Goal: Book appointment/travel/reservation

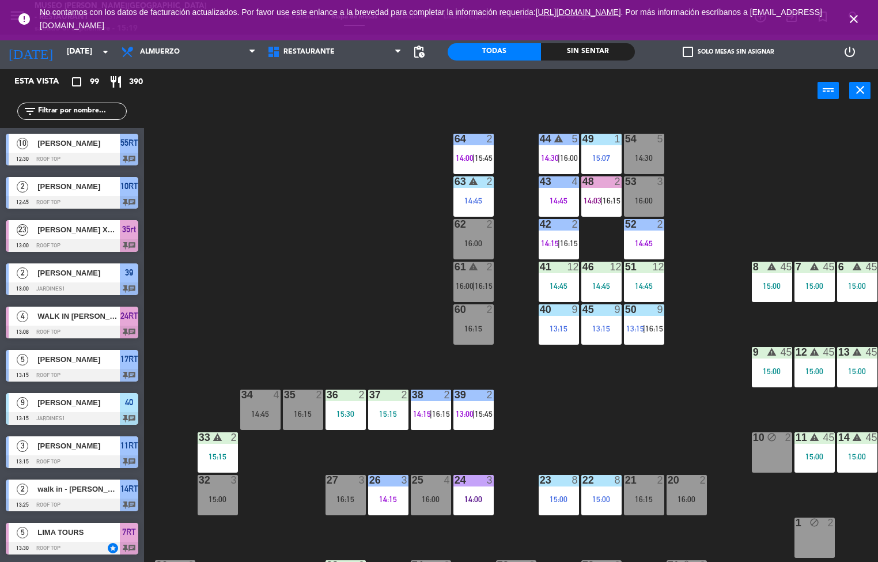
click at [403, 318] on div "44 warning 5 14:30 | 16:00 49 1 15:07 54 5 14:30 64 2 14:00 | 15:45 48 2 14:03 …" at bounding box center [516, 337] width 726 height 449
click at [749, 163] on div "44 warning 5 14:30 | 16:00 49 1 15:07 54 5 14:30 64 2 14:00 | 15:45 48 2 14:03 …" at bounding box center [516, 337] width 726 height 449
click at [647, 280] on div "51 12 14:45" at bounding box center [644, 282] width 40 height 40
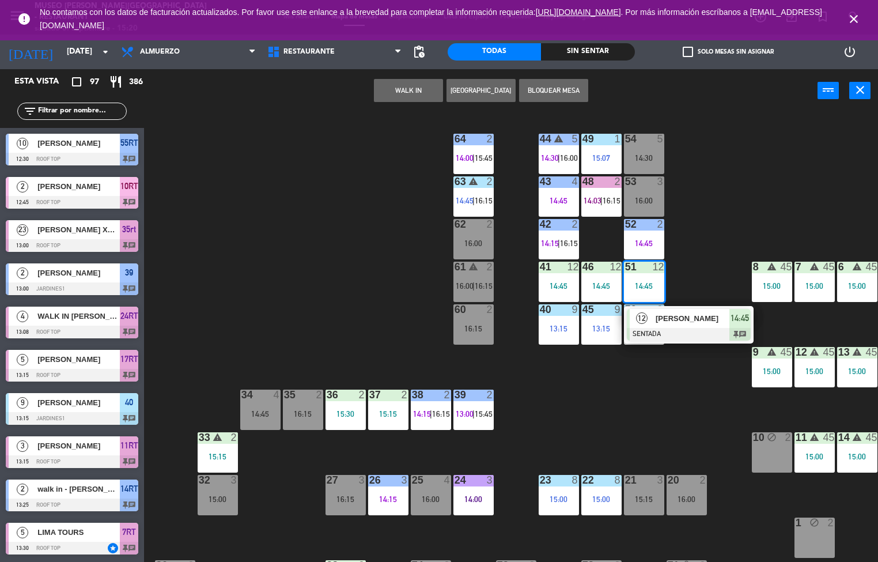
click at [356, 335] on div "44 warning 5 14:30 | 16:00 49 1 15:07 54 5 14:30 64 2 14:00 | 15:45 48 2 14:03 …" at bounding box center [516, 337] width 726 height 449
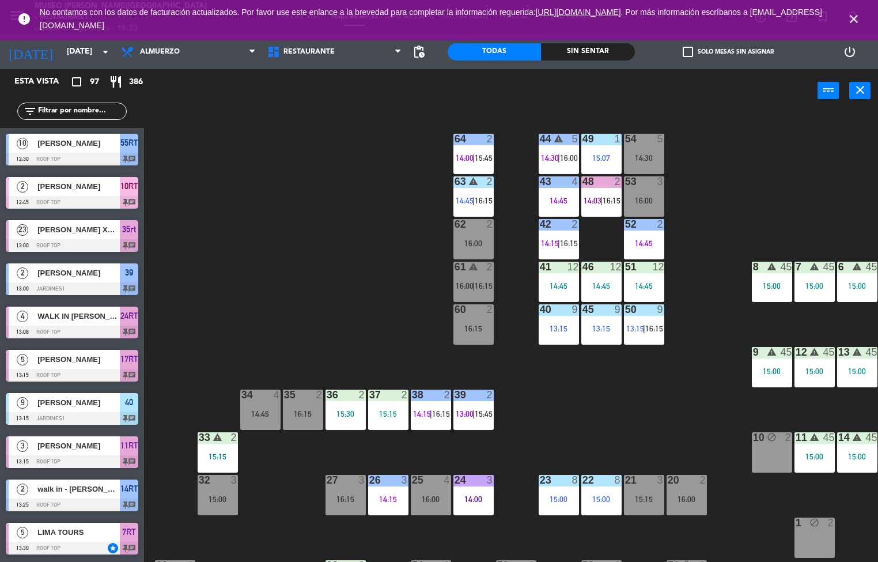
click at [605, 56] on div "Sin sentar" at bounding box center [587, 51] width 93 height 17
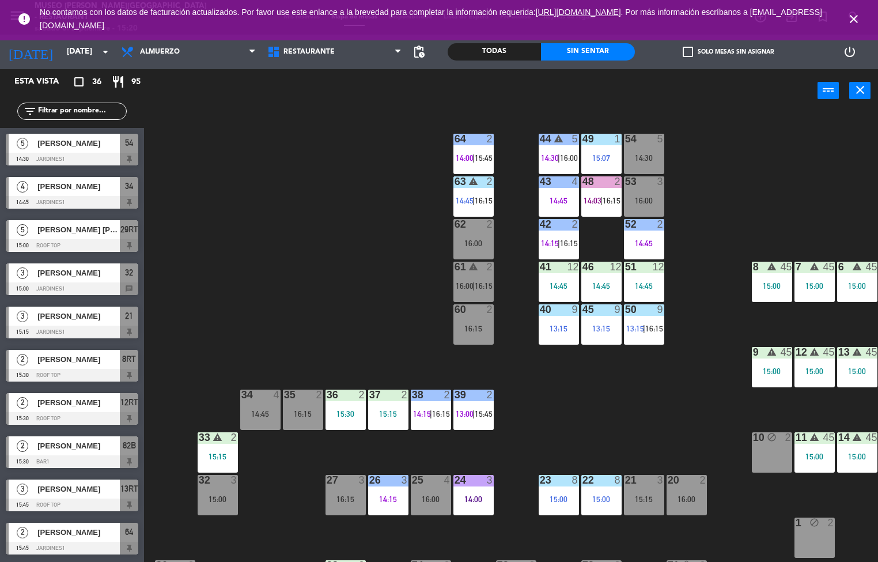
click at [505, 45] on div "Todas" at bounding box center [494, 51] width 93 height 17
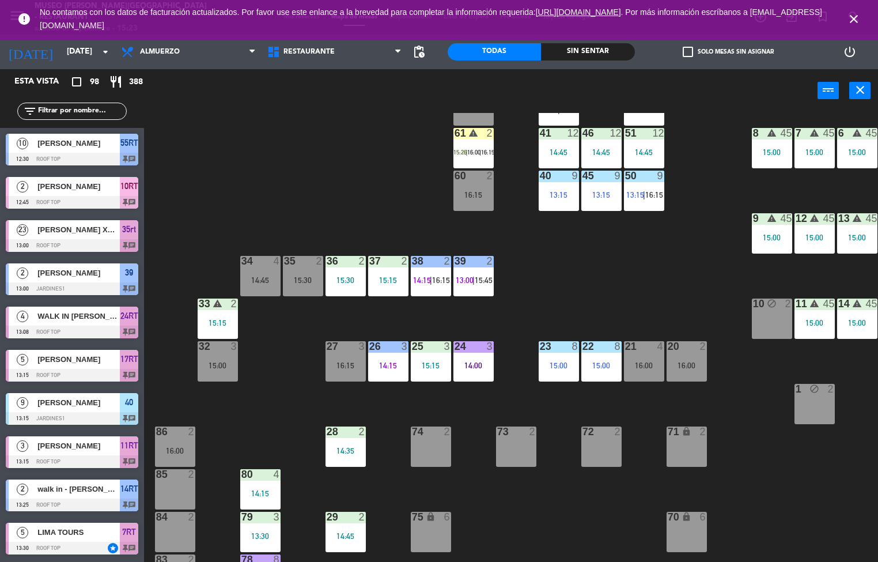
scroll to position [9, 0]
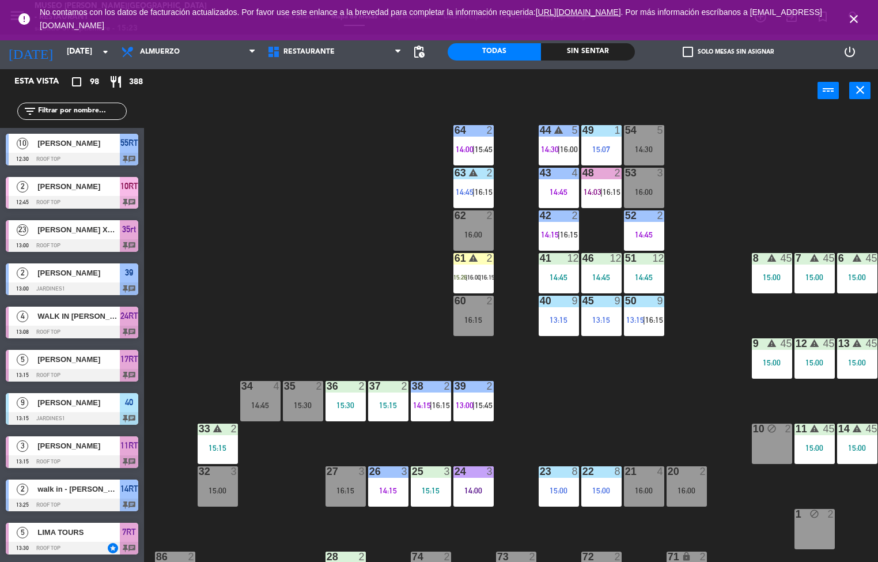
click at [554, 146] on span "14:30" at bounding box center [550, 149] width 18 height 9
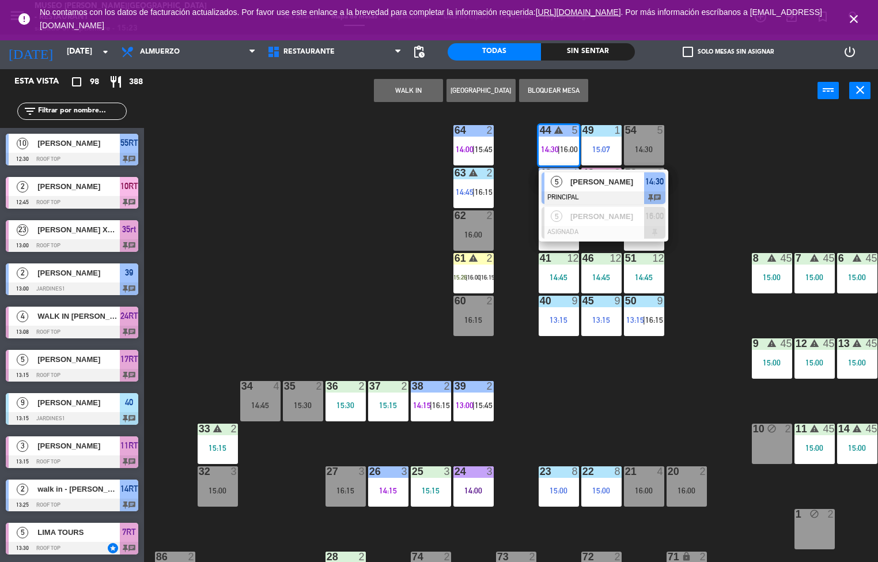
click at [572, 182] on span "[PERSON_NAME]" at bounding box center [607, 182] width 74 height 12
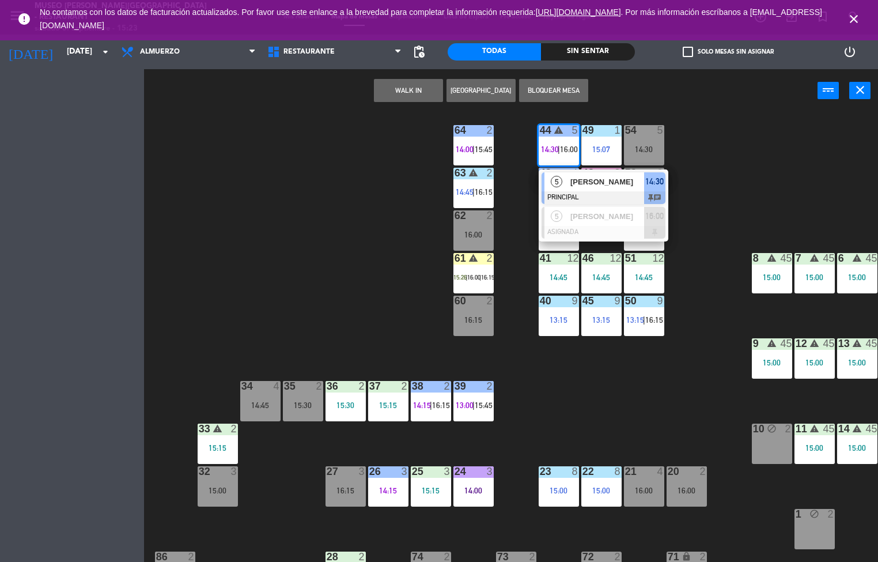
click at [569, 185] on div "43 4 14:45" at bounding box center [559, 188] width 40 height 40
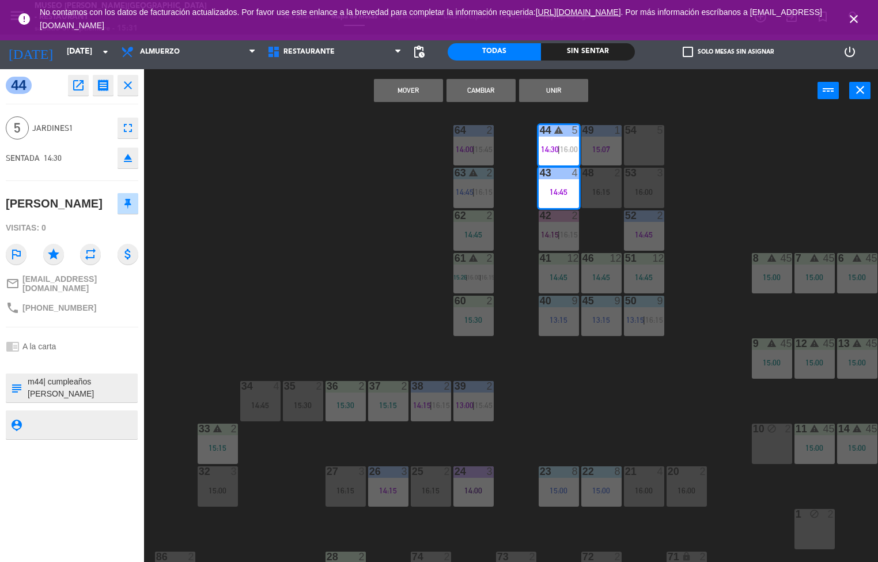
click at [348, 307] on div "44 warning 5 14:30 | 16:00 49 1 15:07 54 5 64 2 14:00 | 15:45 48 2 16:15 53 3 1…" at bounding box center [516, 337] width 726 height 449
click at [348, 305] on div "44 warning 5 14:30 | 16:00 49 1 15:07 54 5 64 2 14:00 | 15:45 48 2 16:15 53 3 1…" at bounding box center [516, 337] width 726 height 449
click at [337, 294] on div "44 warning 5 14:30 | 16:00 49 1 15:07 54 5 64 2 14:00 | 15:45 48 2 16:15 53 3 1…" at bounding box center [516, 337] width 726 height 449
click at [343, 282] on div "44 warning 5 14:30 | 16:00 49 1 15:07 54 5 64 2 14:00 | 15:45 48 2 16:15 53 3 1…" at bounding box center [516, 337] width 726 height 449
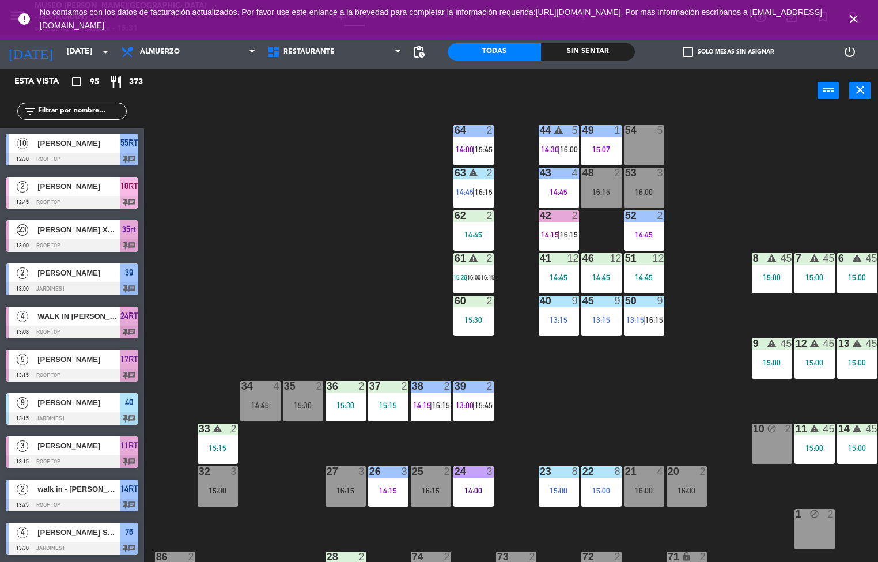
click at [587, 51] on div "Sin sentar" at bounding box center [587, 51] width 93 height 17
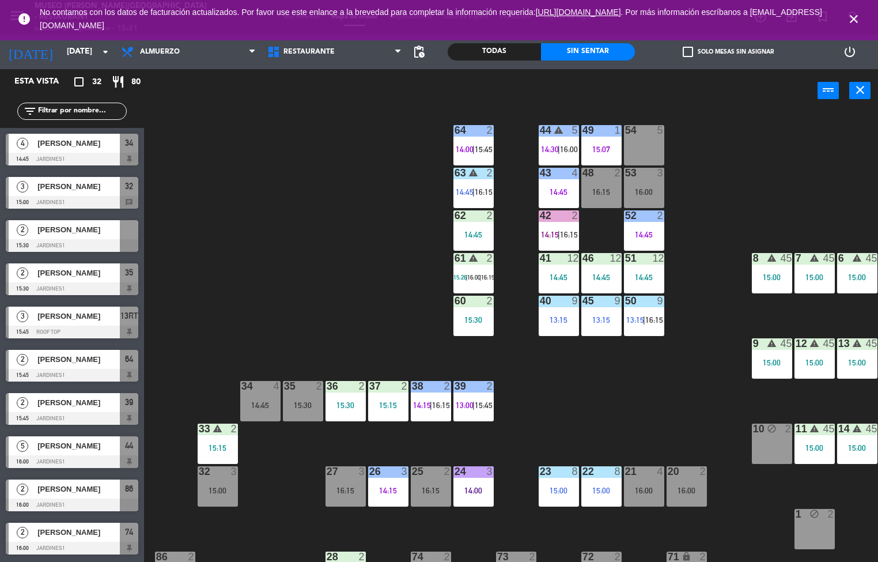
scroll to position [1, 0]
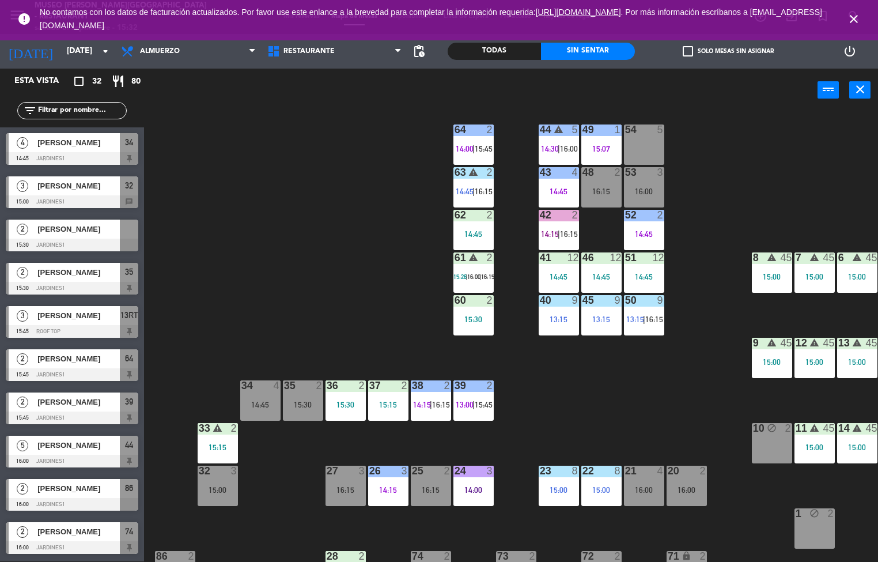
click at [470, 52] on div "Todas" at bounding box center [494, 51] width 93 height 17
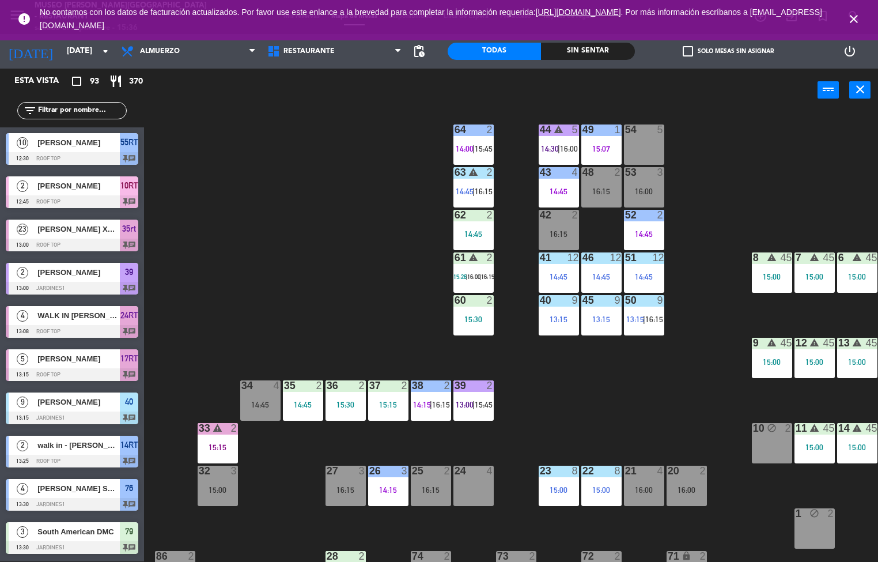
click at [300, 495] on div "44 warning 5 14:30 | 16:00 49 1 15:07 54 5 64 2 14:00 | 15:45 48 2 16:15 53 3 1…" at bounding box center [516, 336] width 726 height 449
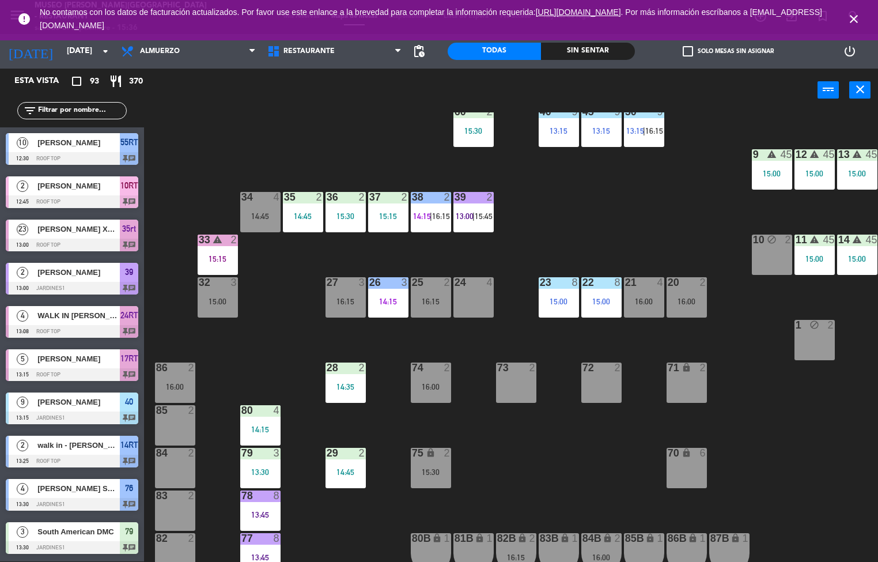
scroll to position [205, 0]
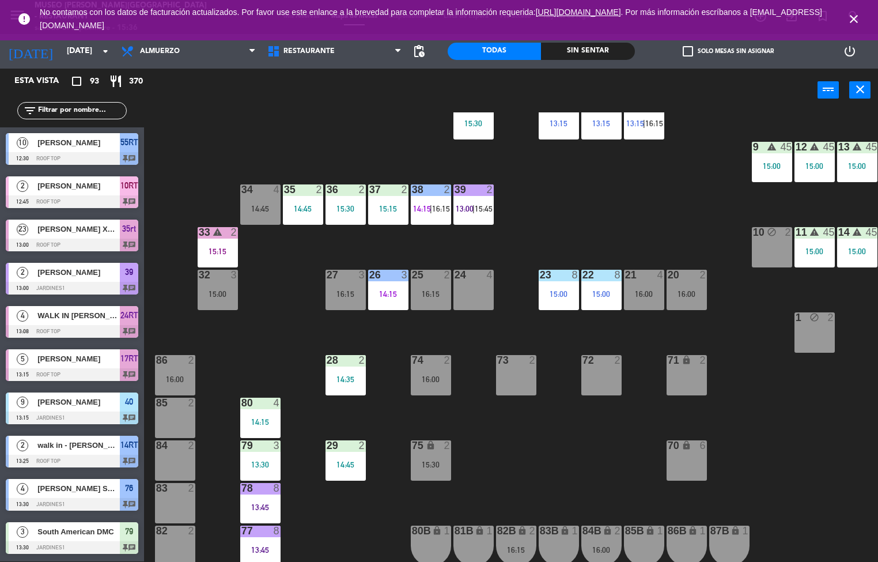
click at [591, 50] on div "Sin sentar" at bounding box center [587, 51] width 93 height 17
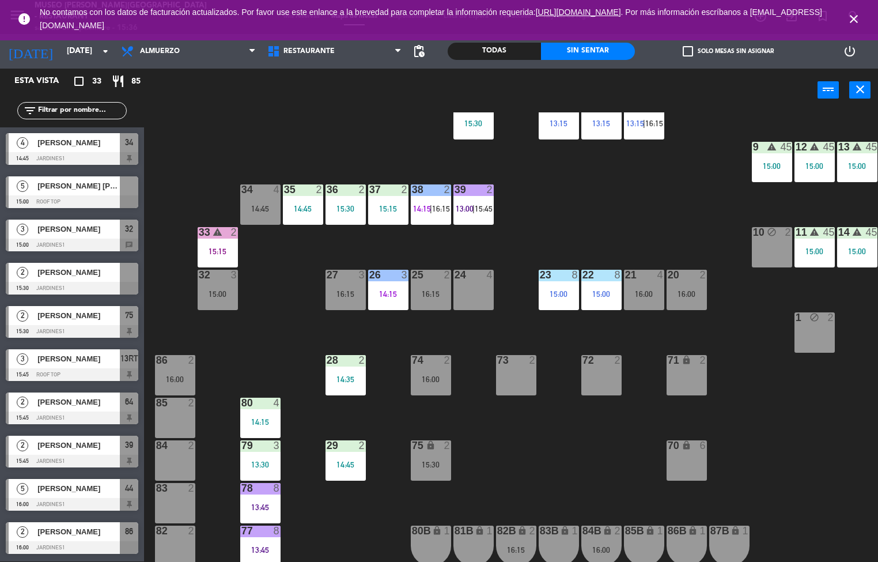
click at [855, 18] on icon "close" at bounding box center [854, 19] width 14 height 14
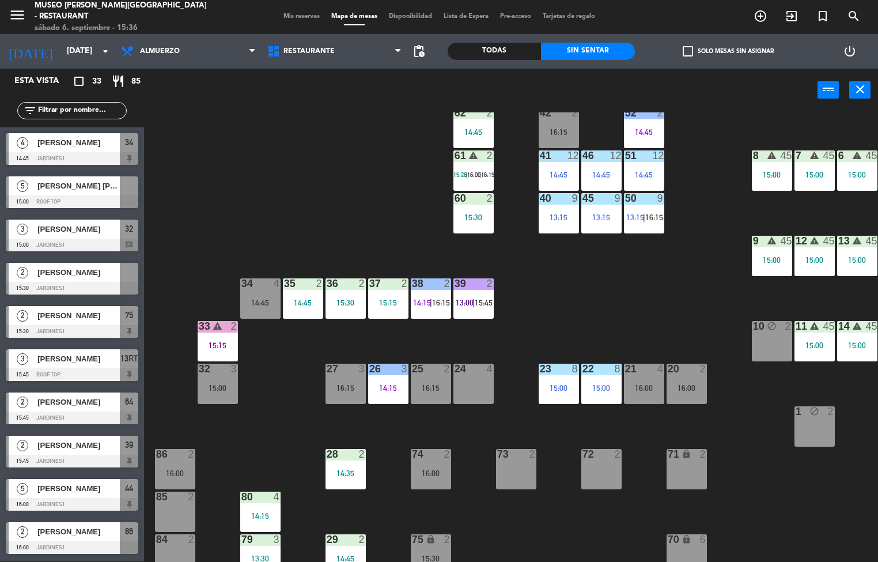
scroll to position [78, 0]
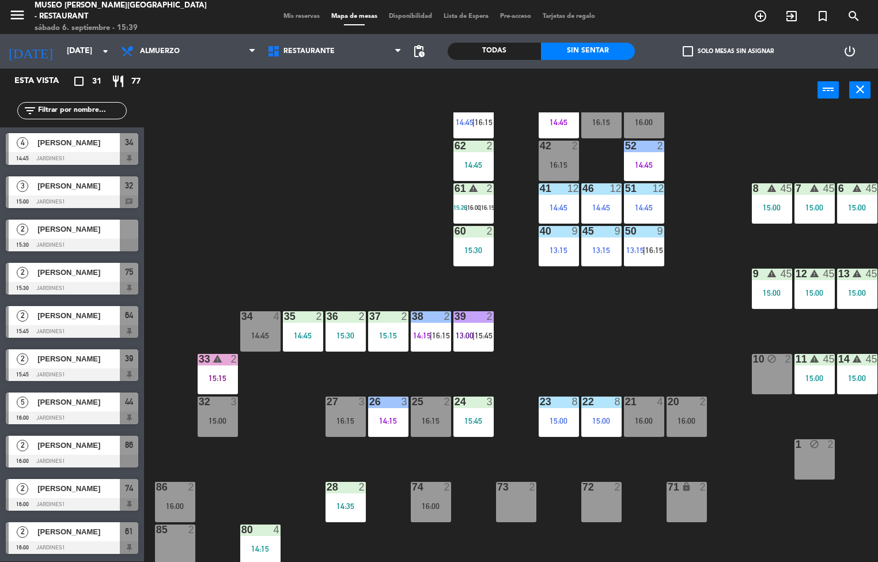
click at [179, 313] on div "44 warning 5 14:30 | 16:00 49 1 15:07 54 5 64 2 14:00 | 15:45 48 2 16:15 53 3 1…" at bounding box center [516, 336] width 726 height 449
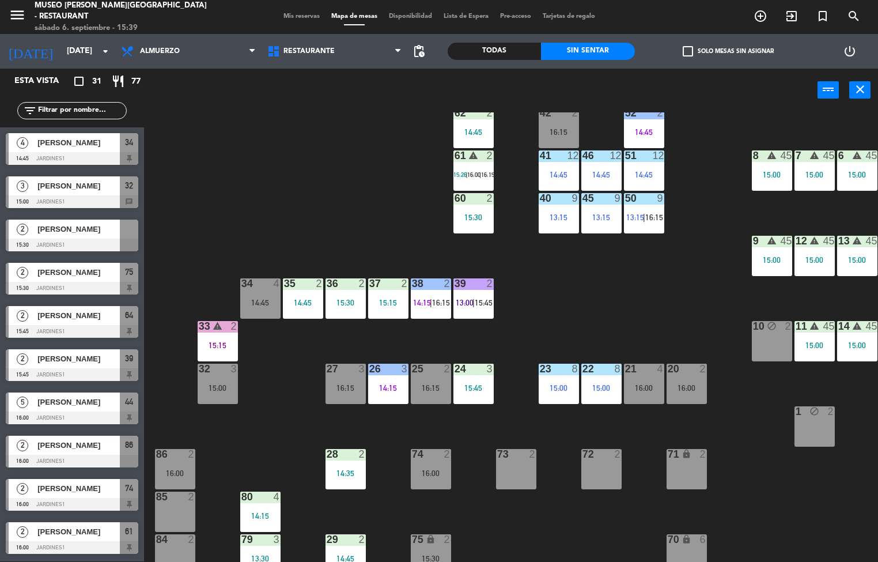
click at [252, 413] on div "44 warning 5 14:30 | 16:00 49 1 15:07 54 5 64 2 14:00 | 15:45 48 2 16:15 53 3 1…" at bounding box center [516, 336] width 726 height 449
click at [233, 368] on div "3" at bounding box center [234, 369] width 7 height 10
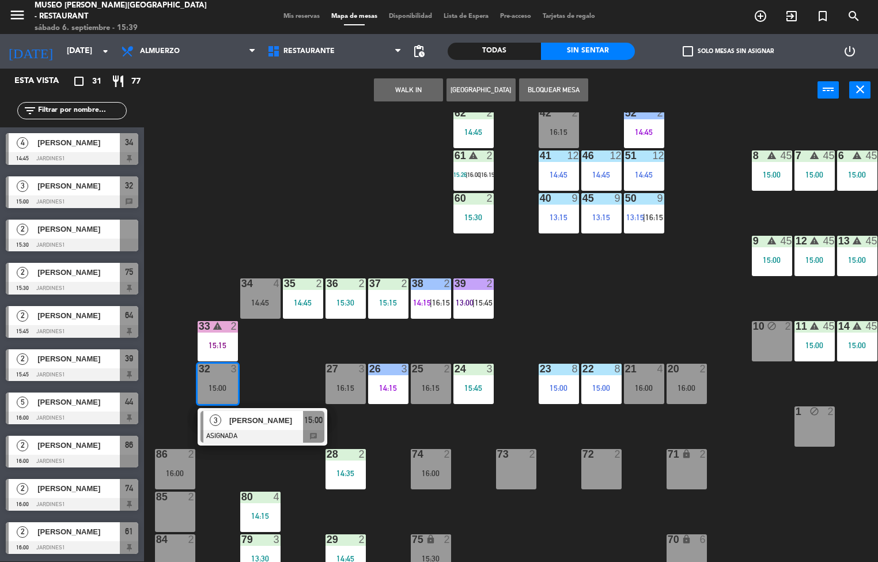
click at [227, 326] on div "2" at bounding box center [236, 326] width 19 height 11
click at [234, 282] on div "34" at bounding box center [241, 283] width 19 height 10
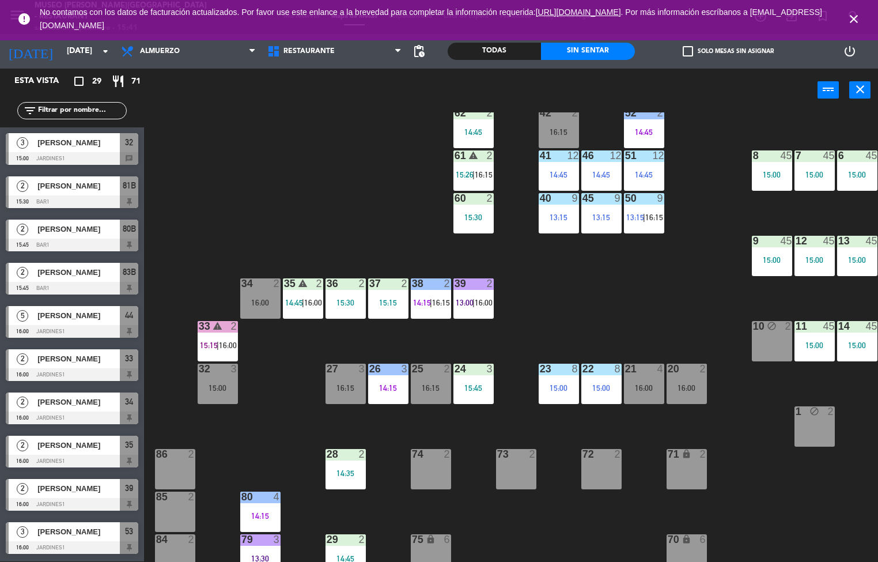
click at [204, 226] on div "44 warning 5 14:30 | 16:00 49 1 15:07 54 3 16:15 64 2 14:00 48 2 16:15 53 3 16:…" at bounding box center [516, 336] width 726 height 449
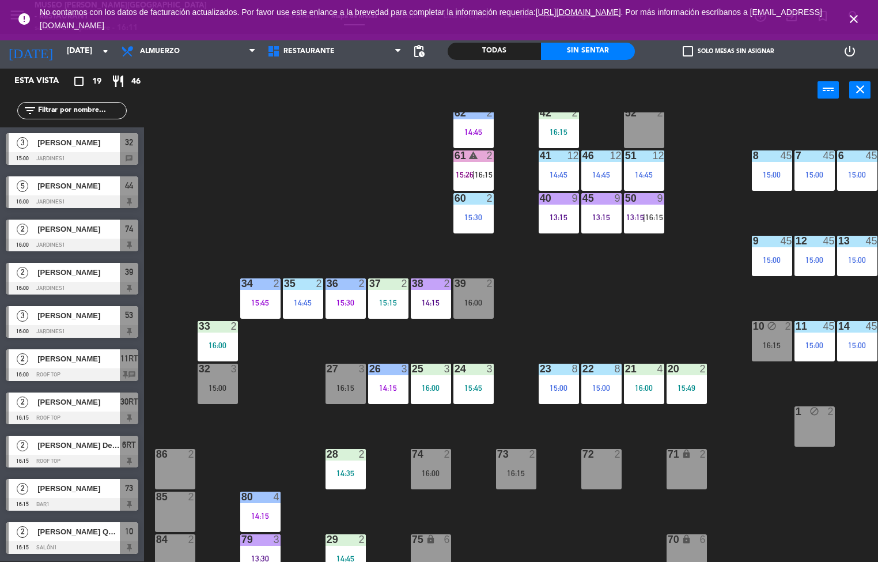
click at [853, 18] on icon "close" at bounding box center [854, 19] width 14 height 14
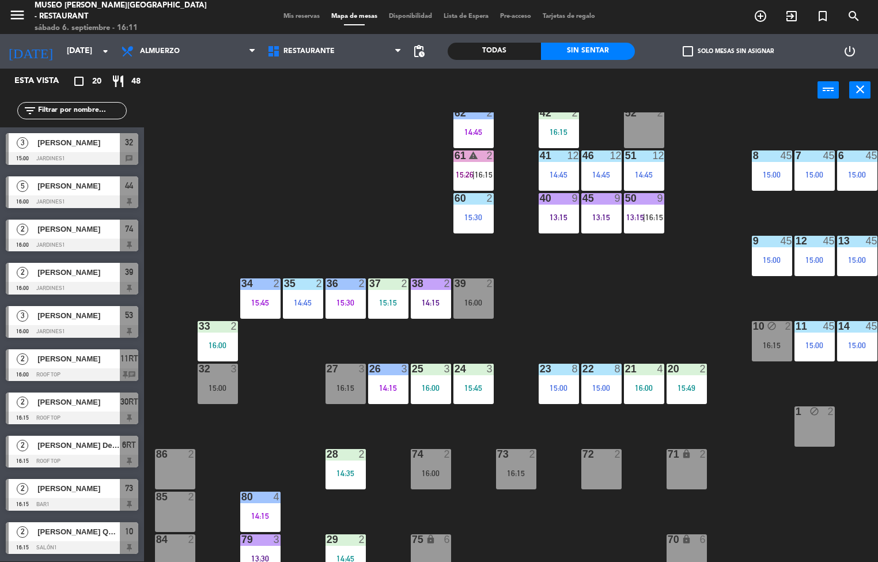
click at [654, 163] on div "44 warning 5 14:30 | 16:00 49 1 15:07 54 5 16:15 64 2 14:00 48 2 53 3 16:00 63 …" at bounding box center [516, 336] width 726 height 449
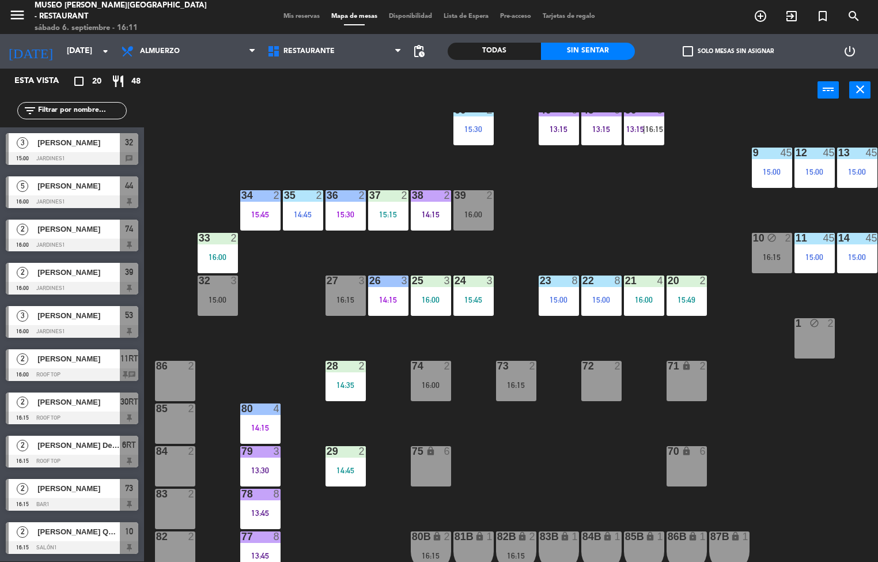
click at [662, 208] on div "44 warning 5 14:30 | 16:00 49 1 15:07 54 5 16:15 64 2 14:00 48 2 53 3 16:00 63 …" at bounding box center [516, 336] width 726 height 449
click at [662, 239] on div "44 warning 5 14:30 | 16:00 49 1 15:07 54 5 16:15 64 2 14:00 48 2 53 3 16:00 63 …" at bounding box center [516, 336] width 726 height 449
click at [692, 398] on div "71 lock 2" at bounding box center [687, 381] width 40 height 40
click at [695, 417] on div "44 warning 5 14:30 | 16:00 49 1 15:07 54 5 16:15 64 2 14:00 48 2 53 3 16:00 63 …" at bounding box center [516, 336] width 726 height 449
click at [694, 415] on div "44 warning 5 14:30 | 16:00 49 1 15:07 54 5 16:15 64 2 14:00 48 2 53 3 16:00 63 …" at bounding box center [516, 336] width 726 height 449
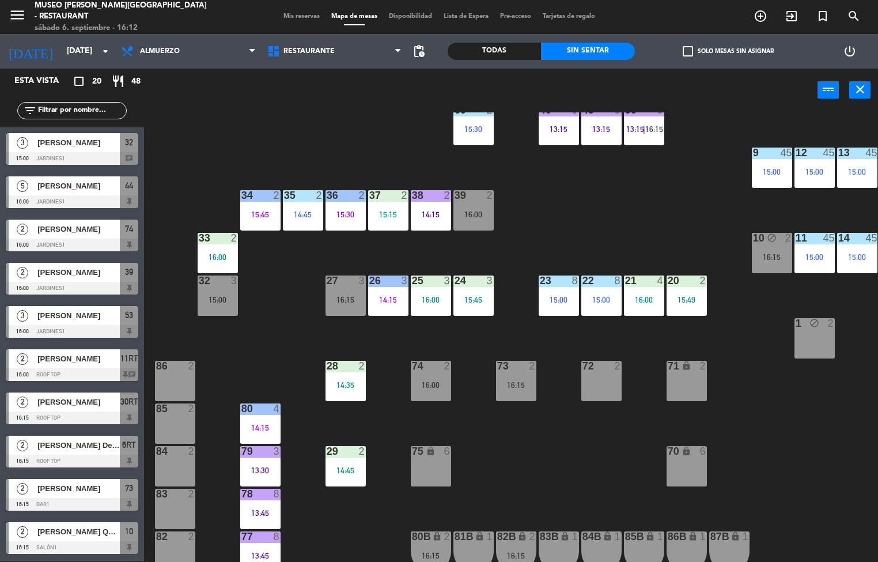
click at [672, 198] on div "44 warning 5 14:30 | 16:00 49 1 15:07 54 5 16:15 64 2 14:00 48 2 53 3 16:00 63 …" at bounding box center [516, 336] width 726 height 449
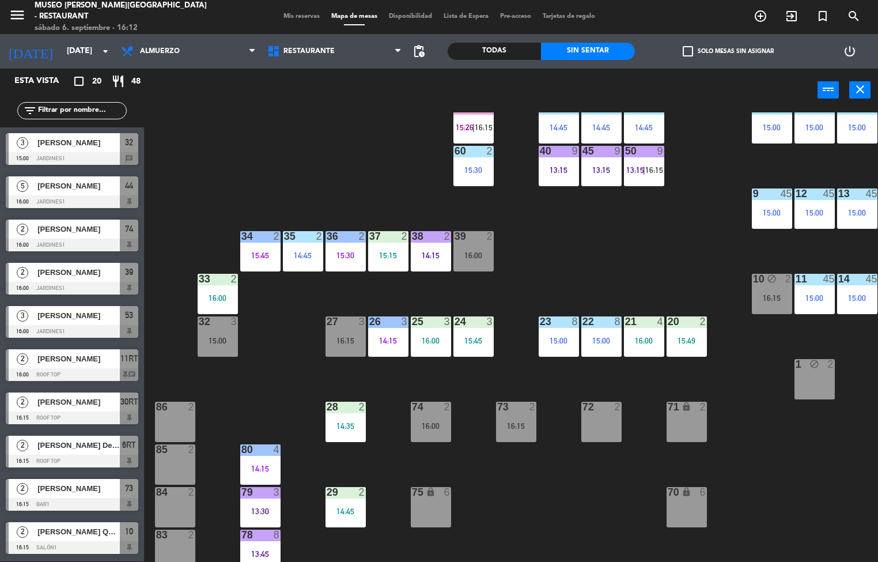
click at [631, 357] on div "21 4 16:00" at bounding box center [644, 336] width 40 height 40
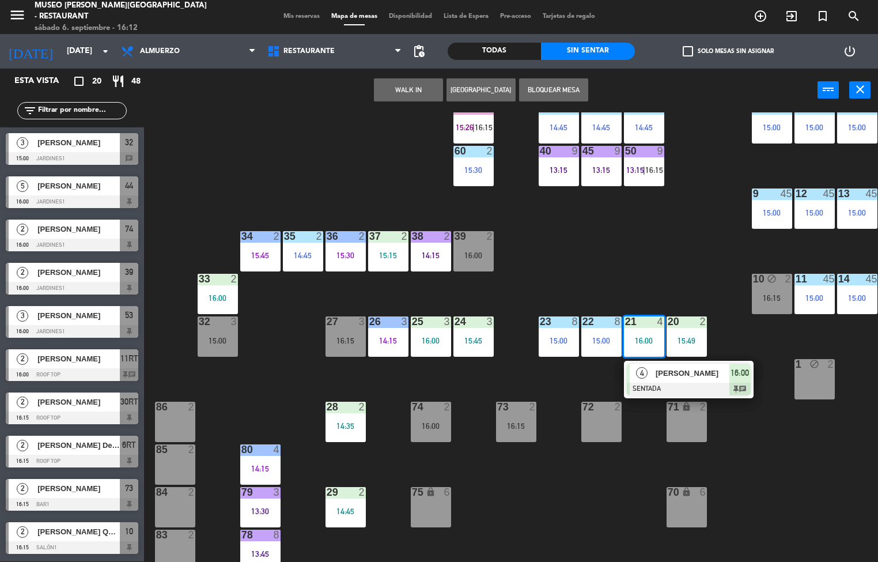
scroll to position [107, 0]
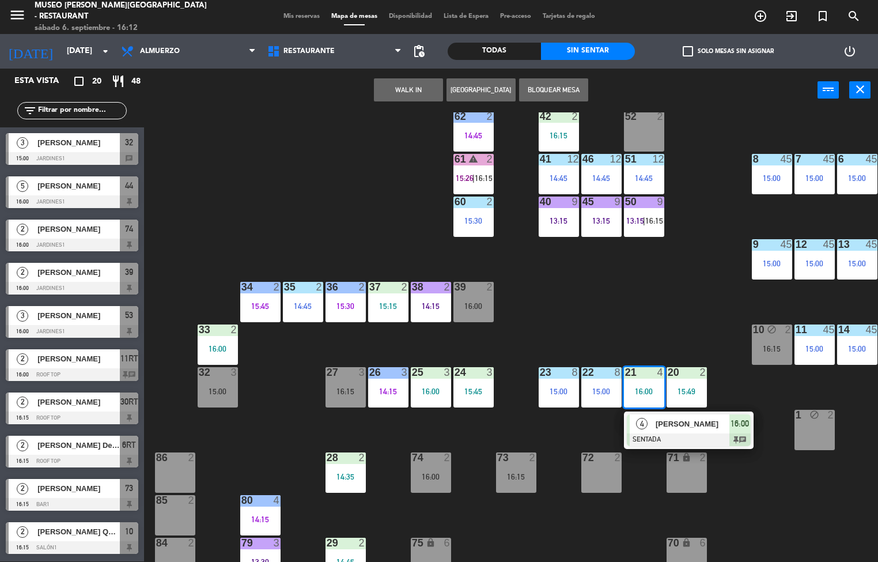
click at [455, 213] on div "60 2 15:30" at bounding box center [474, 217] width 40 height 40
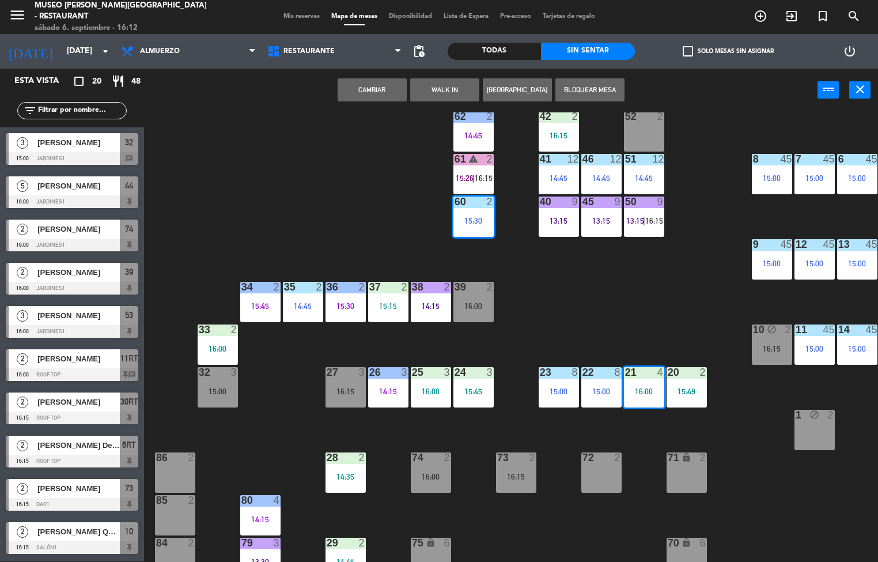
click at [366, 227] on div "44 warning 5 14:30 | 16:00 49 1 15:07 54 5 16:15 64 2 14:00 48 2 53 3 16:00 63 …" at bounding box center [516, 336] width 726 height 449
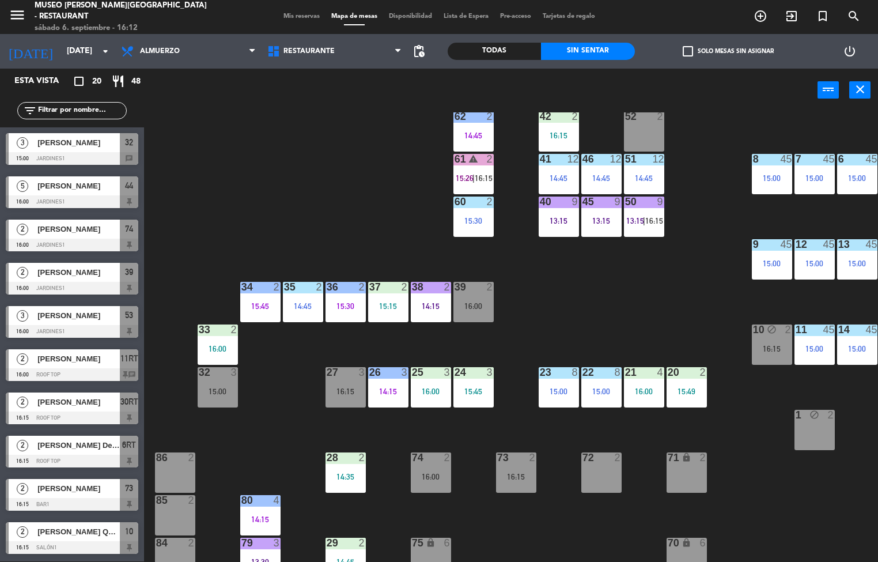
click at [493, 234] on div "60 2 15:30" at bounding box center [474, 217] width 40 height 40
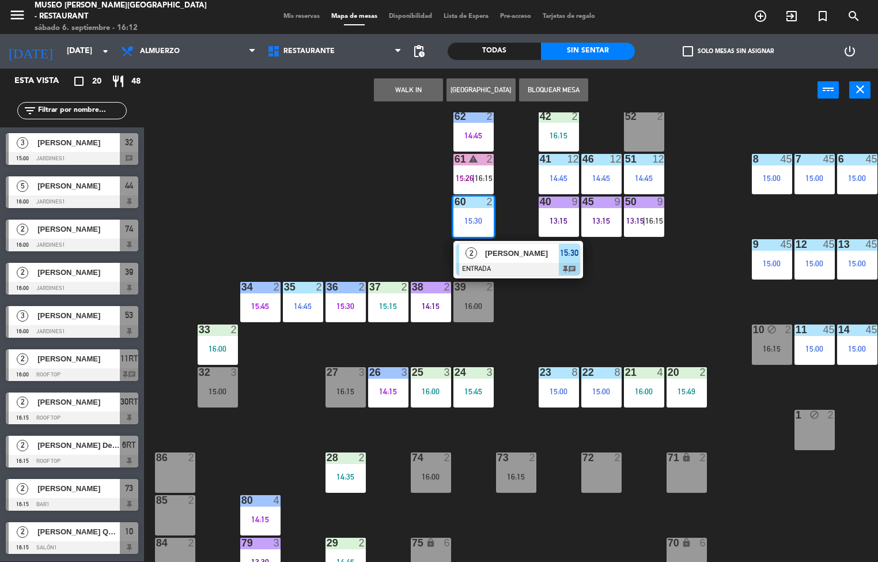
click at [521, 258] on span "[PERSON_NAME]" at bounding box center [522, 253] width 74 height 12
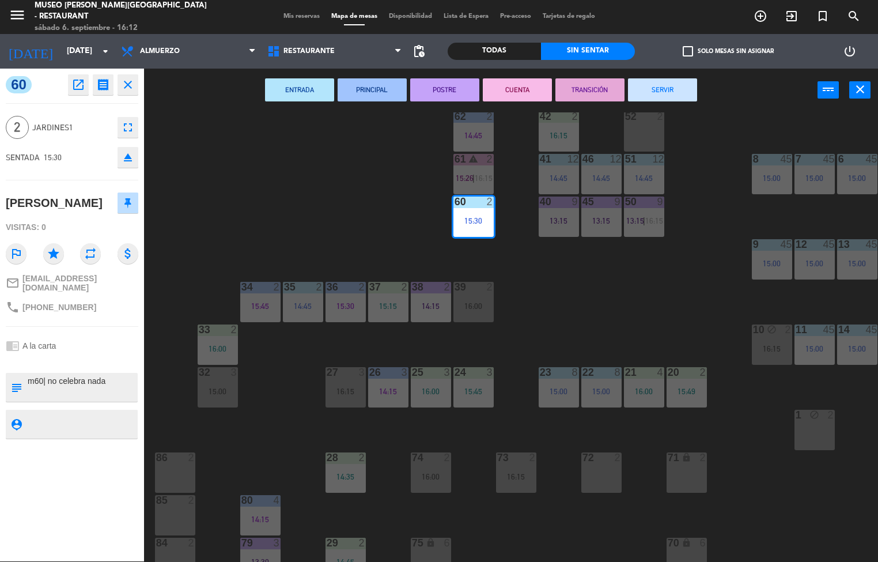
click at [614, 298] on div "44 warning 5 14:30 | 16:00 49 1 15:07 54 5 16:15 64 2 14:00 48 2 53 3 16:00 63 …" at bounding box center [516, 336] width 726 height 449
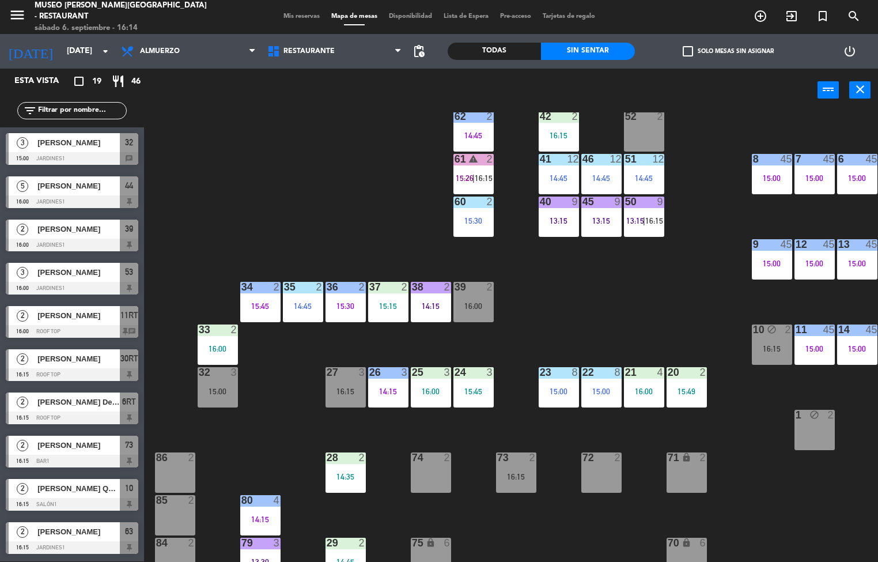
click at [245, 454] on div "44 5 16:00 49 1 15:07 54 5 16:15 64 2 14:00 48 2 15:30 53 3 16:00 63 warning 2 …" at bounding box center [516, 336] width 726 height 449
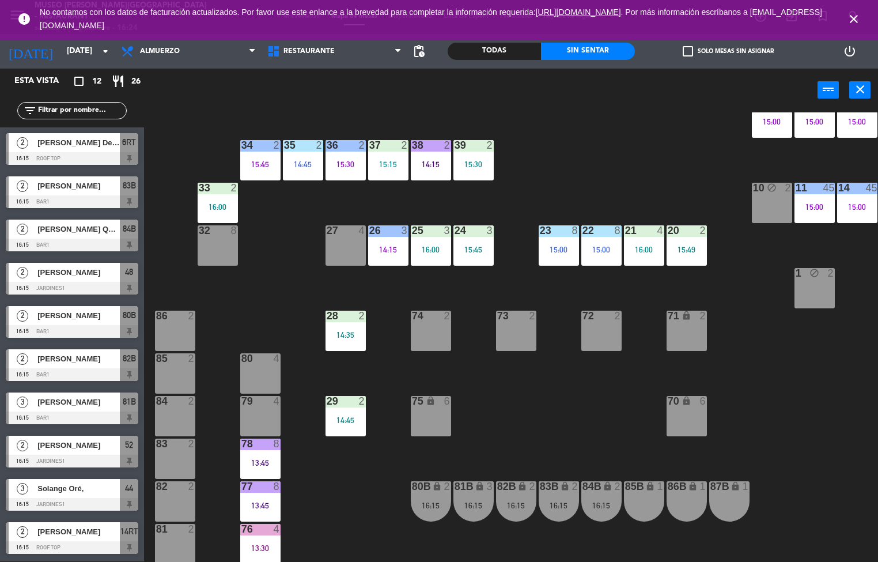
scroll to position [0, 0]
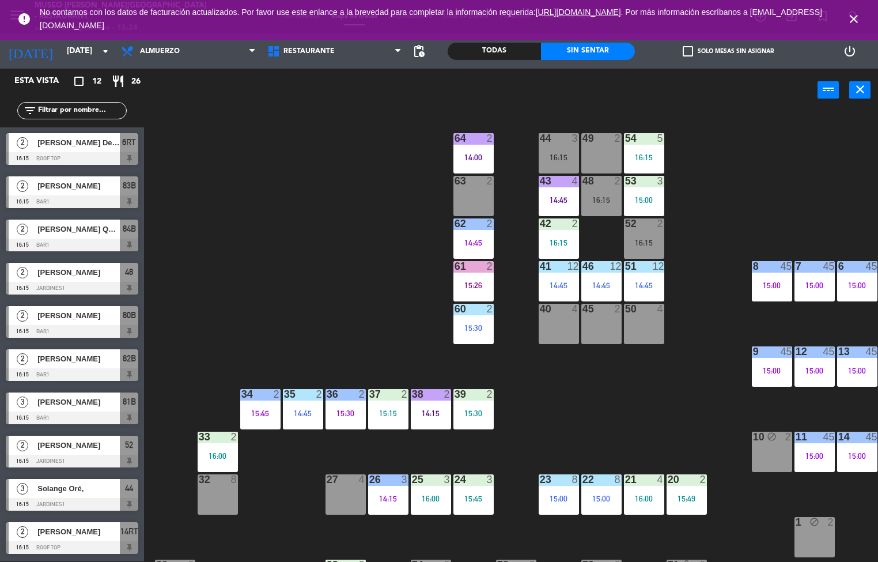
click at [619, 201] on div "16:15" at bounding box center [601, 200] width 40 height 8
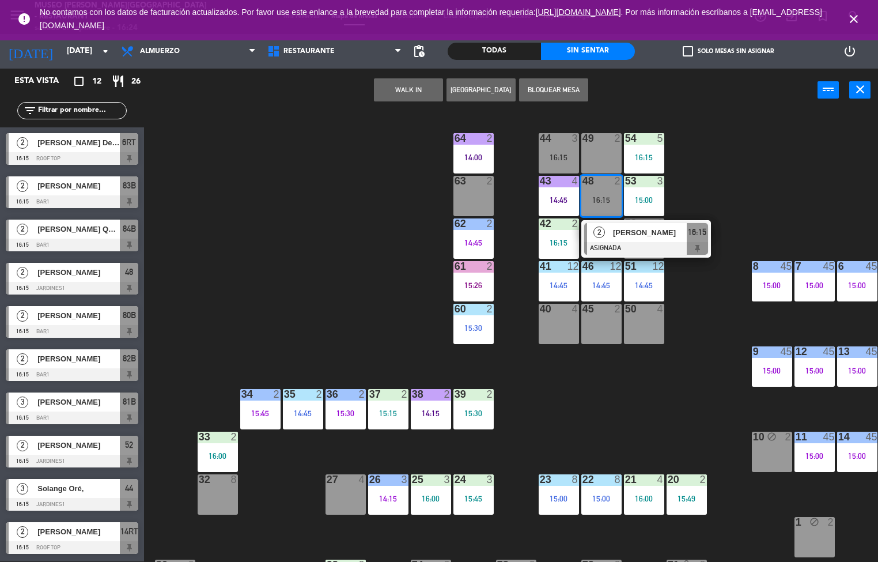
click at [696, 161] on div "44 3 16:15 49 2 54 5 16:15 64 2 14:00 48 2 16:15 2 [PERSON_NAME] ASIGNADA 16:15…" at bounding box center [516, 336] width 726 height 449
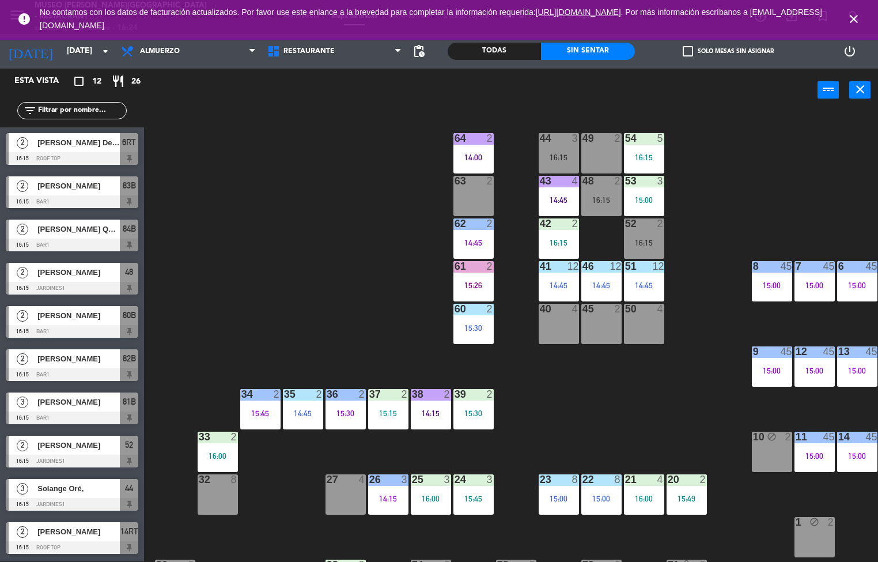
click at [647, 190] on div "53 3 15:00" at bounding box center [644, 196] width 40 height 40
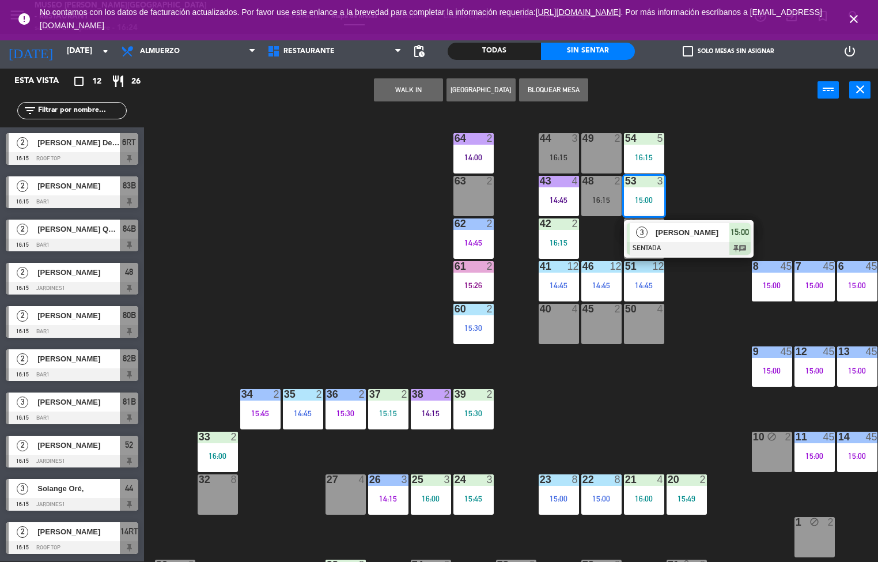
click at [672, 236] on span "[PERSON_NAME]" at bounding box center [693, 232] width 74 height 12
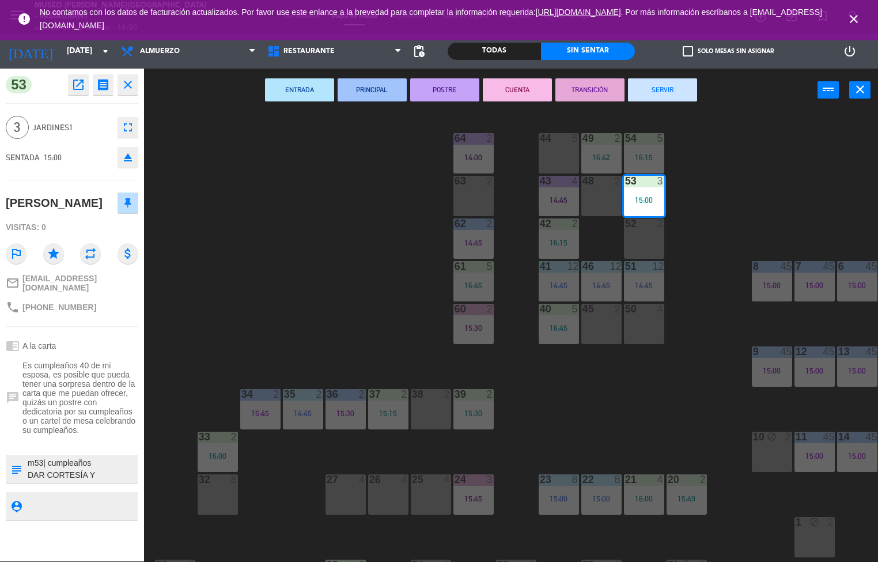
click at [651, 387] on div "44 5 49 2 16:42 54 5 16:15 64 2 14:00 48 2 53 3 15:00 63 2 43 4 14:45 62 2 14:4…" at bounding box center [516, 336] width 726 height 449
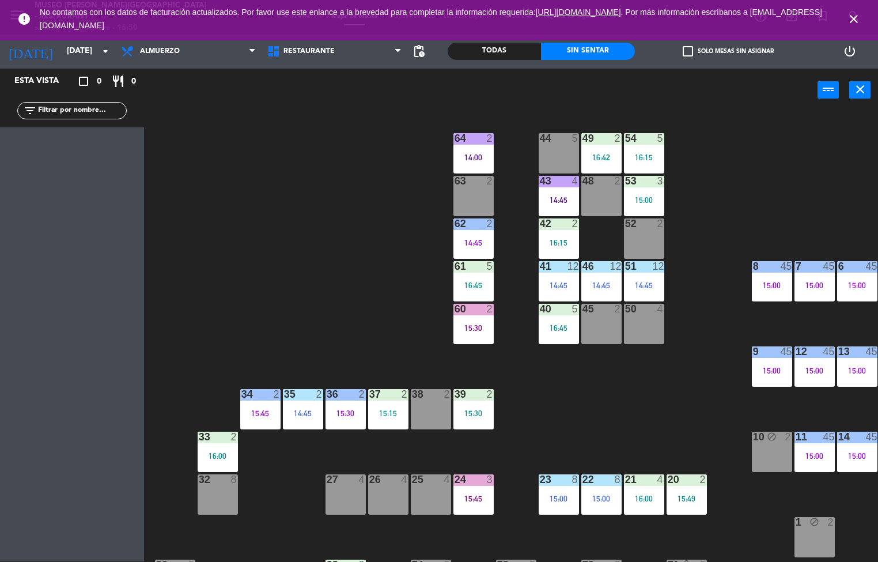
click at [644, 201] on div "15:00" at bounding box center [644, 200] width 40 height 8
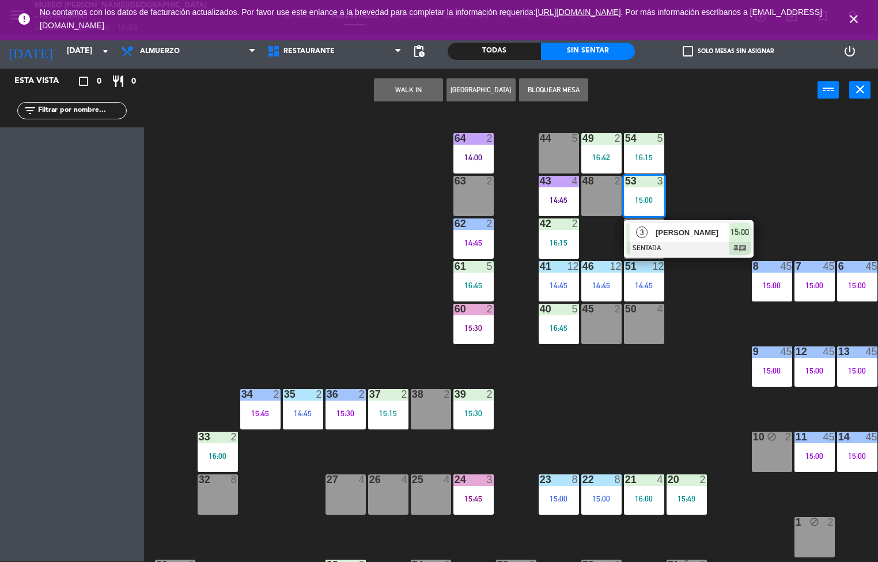
click at [697, 224] on div "[PERSON_NAME]" at bounding box center [692, 232] width 75 height 19
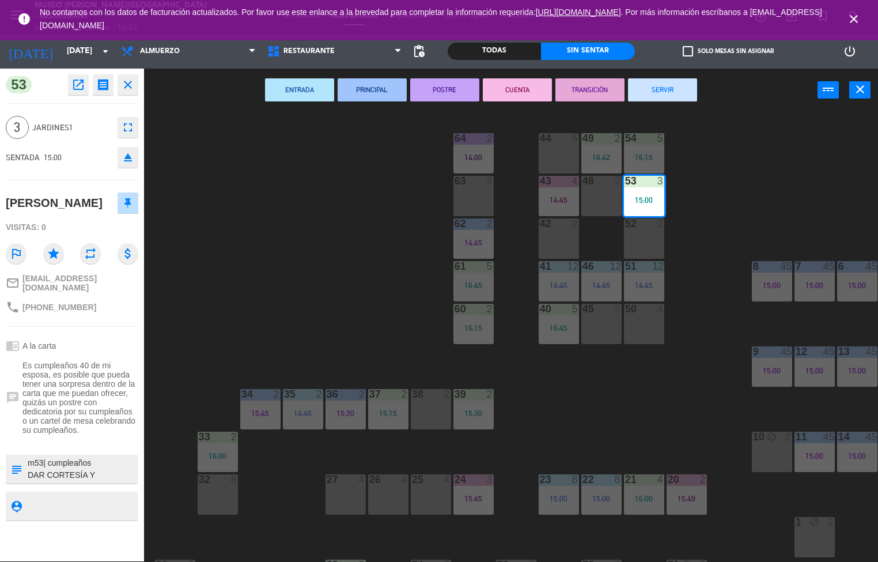
click at [612, 407] on div "44 5 49 2 16:42 54 5 16:15 64 2 14:00 48 2 53 3 15:00 63 2 43 4 14:45 62 2 14:4…" at bounding box center [516, 336] width 726 height 449
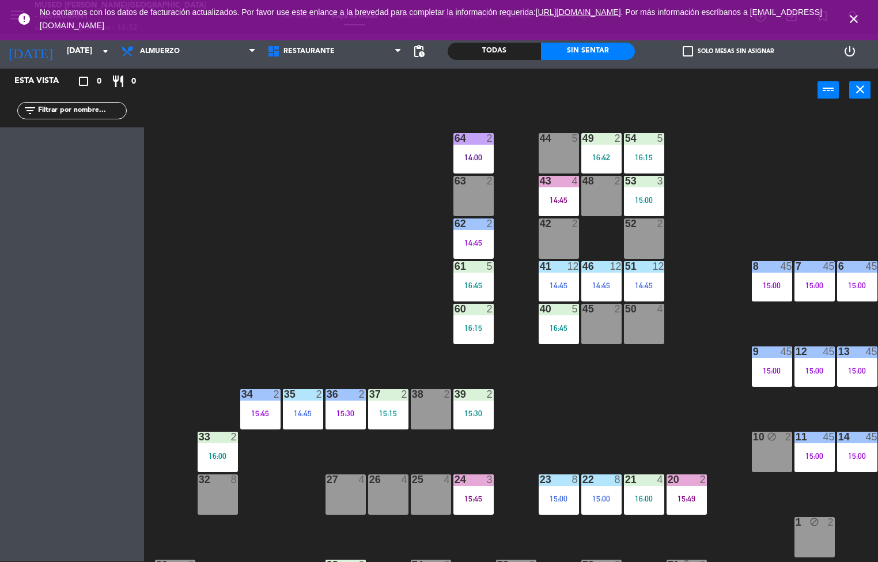
click at [603, 203] on div "48 2" at bounding box center [601, 196] width 40 height 40
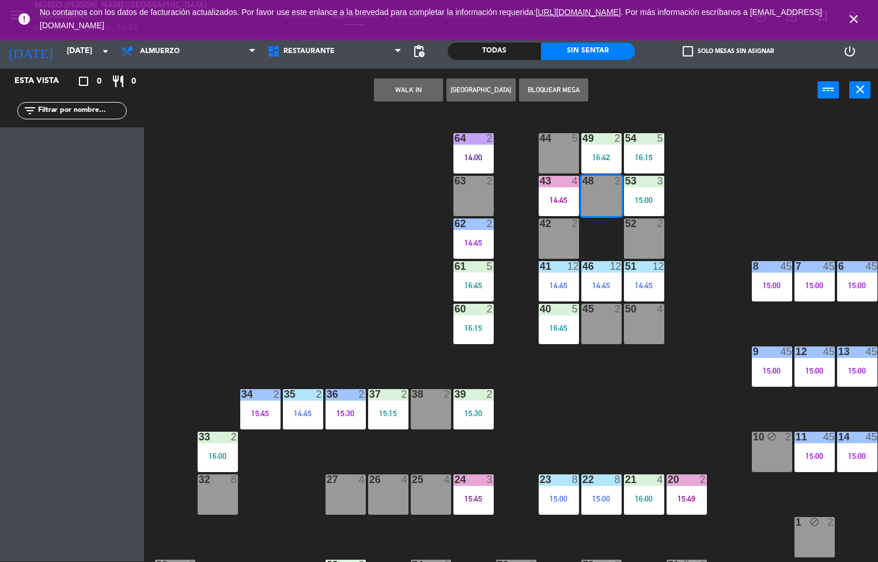
click at [605, 201] on div "48 2" at bounding box center [601, 196] width 40 height 40
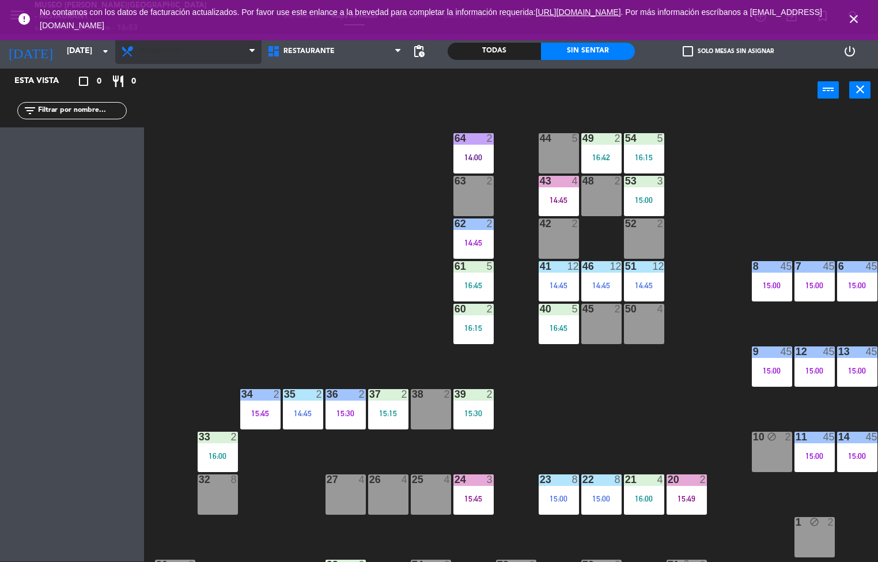
click at [192, 59] on span "Almuerzo" at bounding box center [188, 51] width 146 height 25
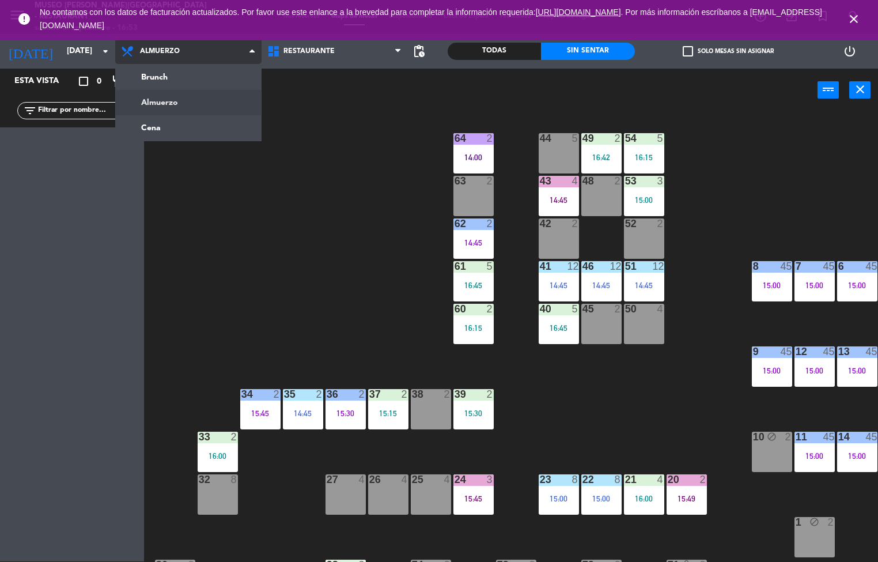
click at [188, 129] on ng-component "menu [GEOGRAPHIC_DATA][PERSON_NAME] - Restaurant [DATE] 6. septiembre - 16:53 M…" at bounding box center [439, 280] width 878 height 562
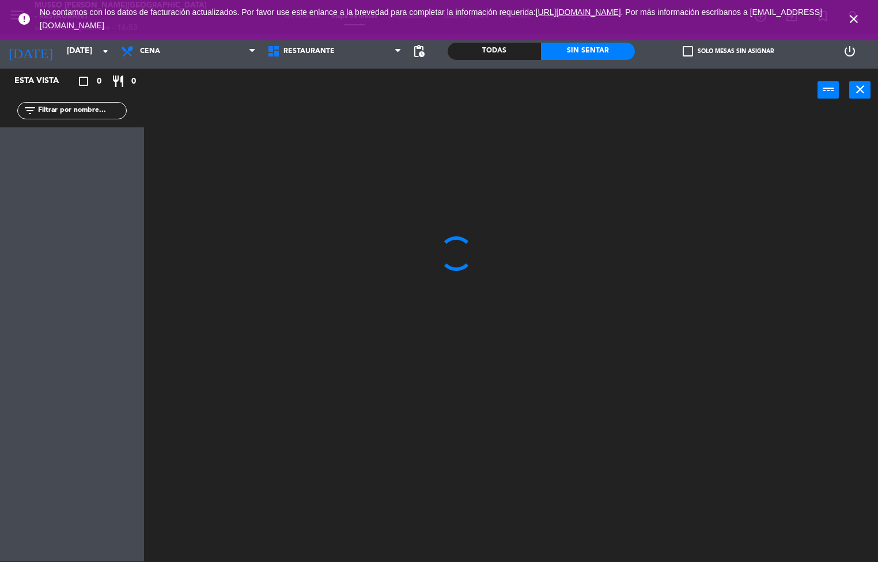
click at [848, 21] on icon "close" at bounding box center [854, 19] width 14 height 14
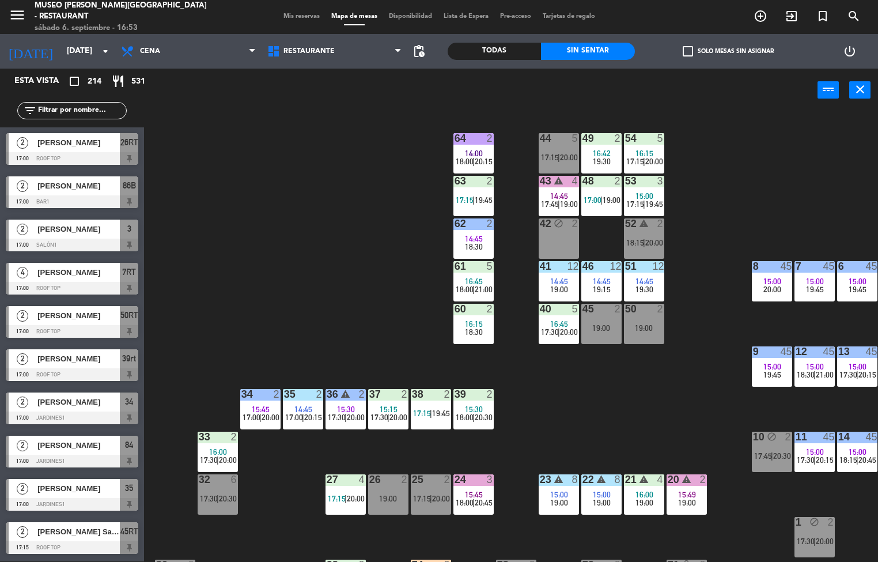
click at [599, 192] on div "48 2 17:00 | 19:00" at bounding box center [601, 196] width 40 height 40
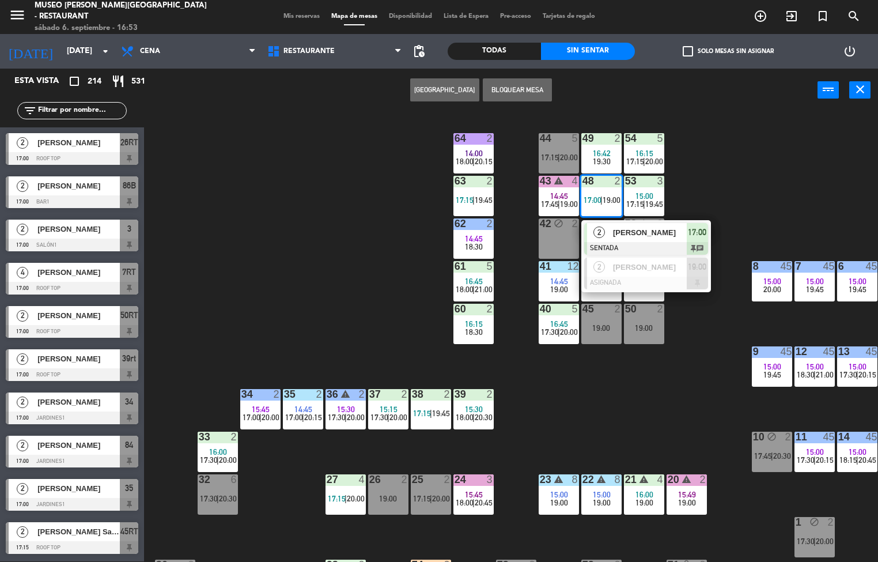
click at [666, 233] on span "[PERSON_NAME]" at bounding box center [650, 232] width 74 height 12
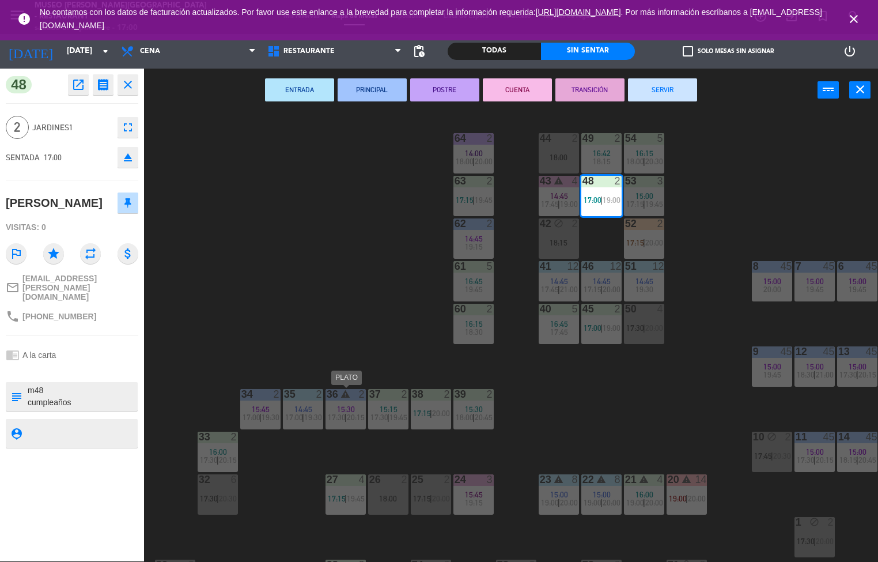
click at [256, 275] on div "44 2 18:00 49 2 16:42 18:15 54 5 16:15 18:00 | 20:30 64 2 14:00 18:00 | 20:00 4…" at bounding box center [516, 336] width 726 height 449
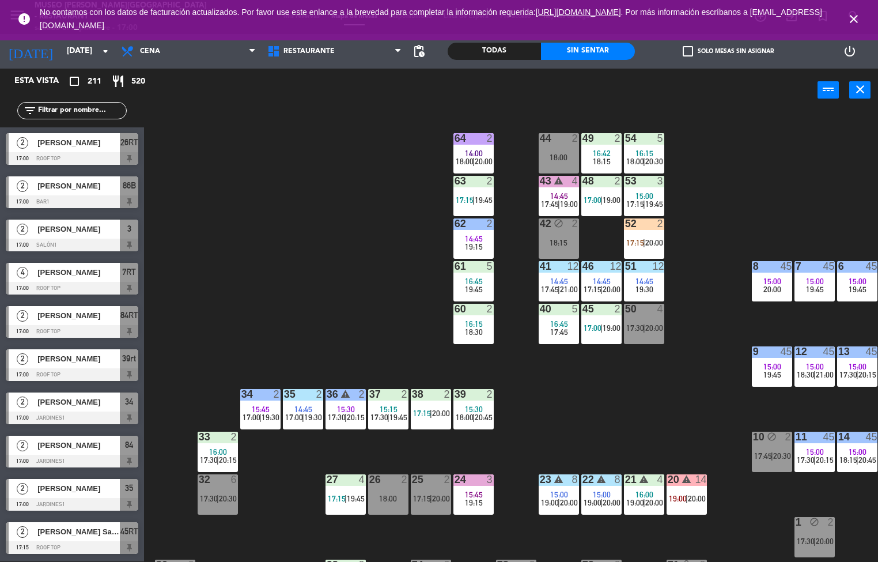
click at [459, 323] on div "16:15" at bounding box center [474, 324] width 40 height 8
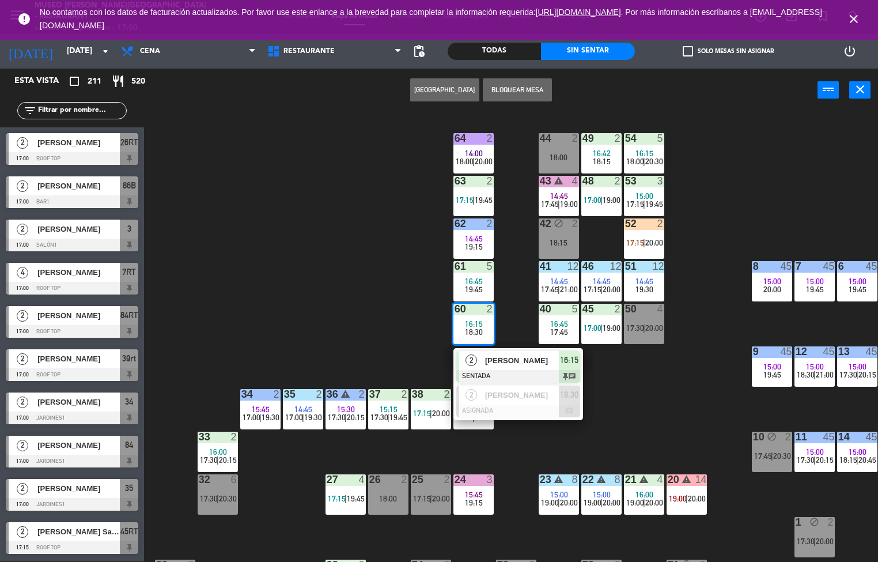
click at [501, 360] on span "[PERSON_NAME]" at bounding box center [522, 360] width 74 height 12
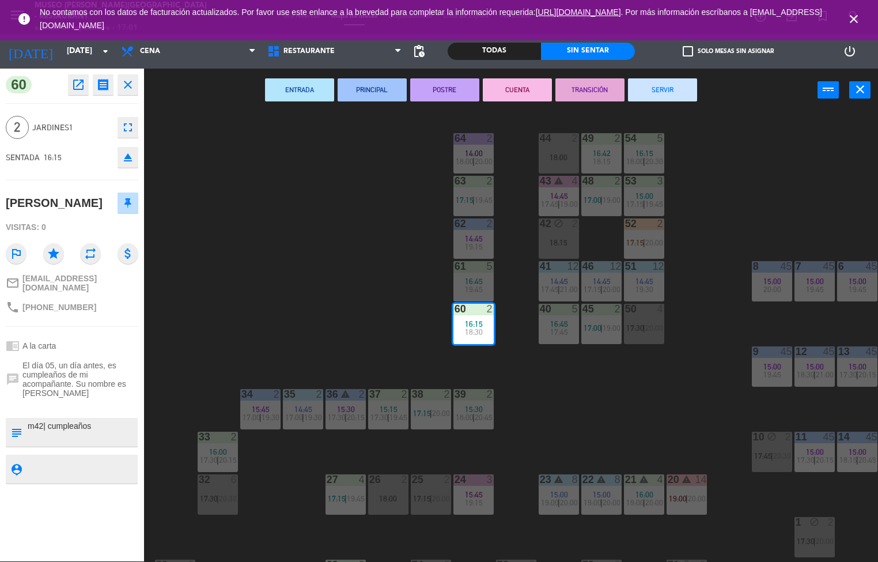
click at [275, 297] on div "44 2 18:00 49 2 16:42 18:15 54 5 16:15 18:00 | 20:30 64 2 14:00 18:00 | 20:00 4…" at bounding box center [516, 336] width 726 height 449
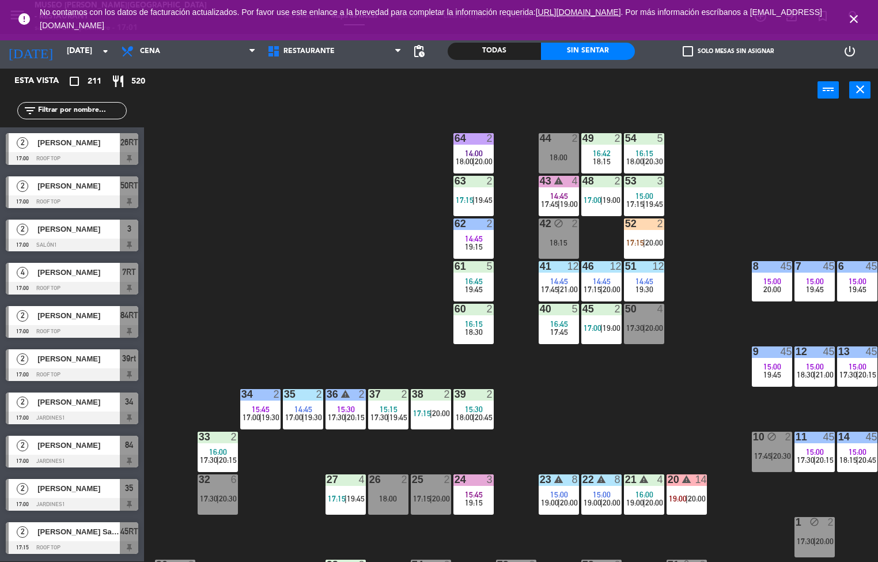
click at [597, 325] on span "17:00" at bounding box center [593, 327] width 18 height 9
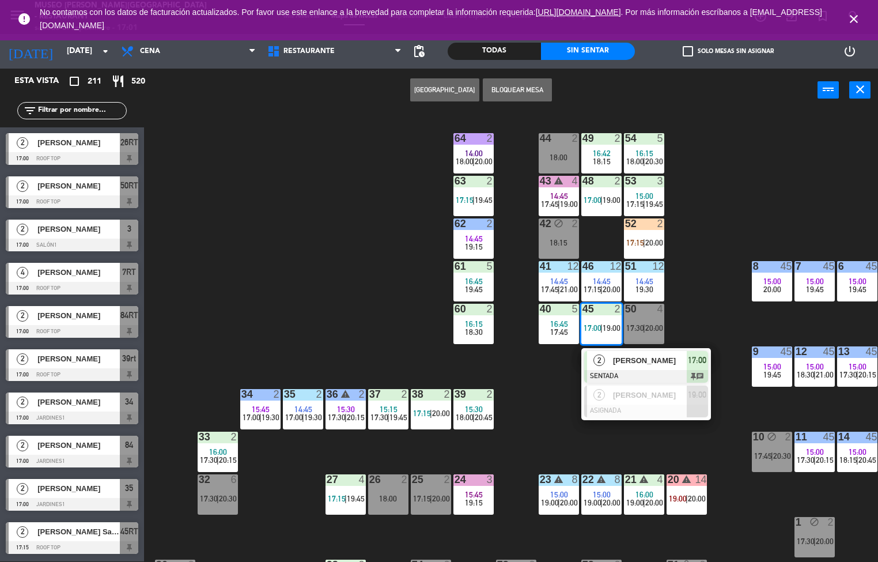
click at [605, 361] on div "2" at bounding box center [599, 360] width 25 height 19
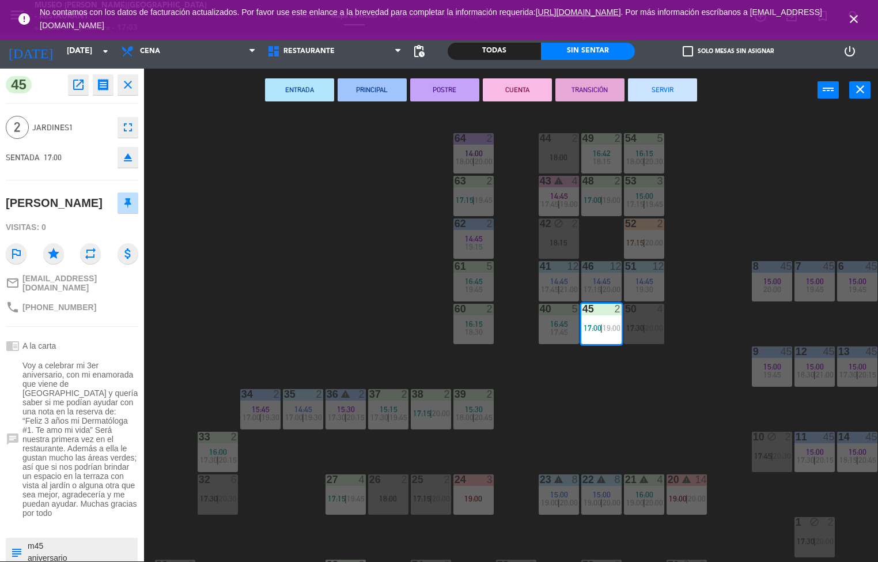
click at [346, 297] on div "44 2 18:00 49 2 16:42 18:15 54 5 16:15 18:00 | 20:30 64 2 14:00 18:00 | 20:00 4…" at bounding box center [516, 336] width 726 height 449
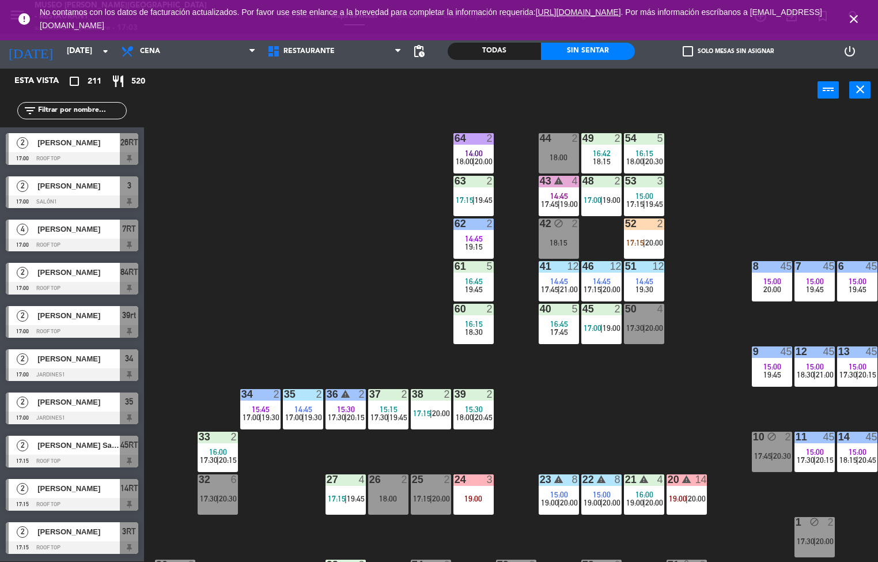
click at [462, 199] on span "17:15" at bounding box center [465, 199] width 18 height 9
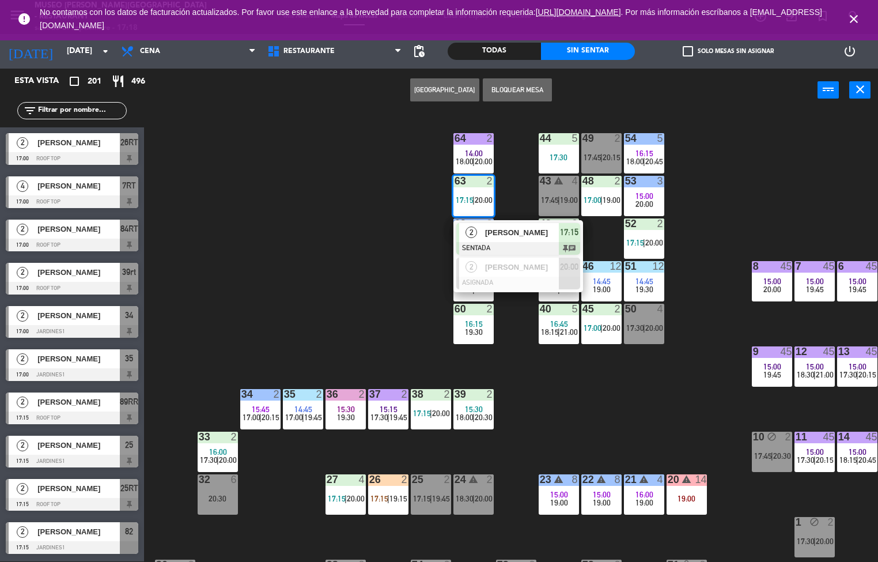
click at [599, 400] on div "44 5 17:30 49 2 17:45 | 20:15 54 5 16:15 18:00 | 20:45 64 2 14:00 18:00 | 20:00…" at bounding box center [516, 336] width 726 height 449
click at [600, 402] on div "44 5 17:30 49 2 17:45 | 20:15 54 5 16:15 18:00 | 20:45 64 2 14:00 18:00 | 20:00…" at bounding box center [516, 336] width 726 height 449
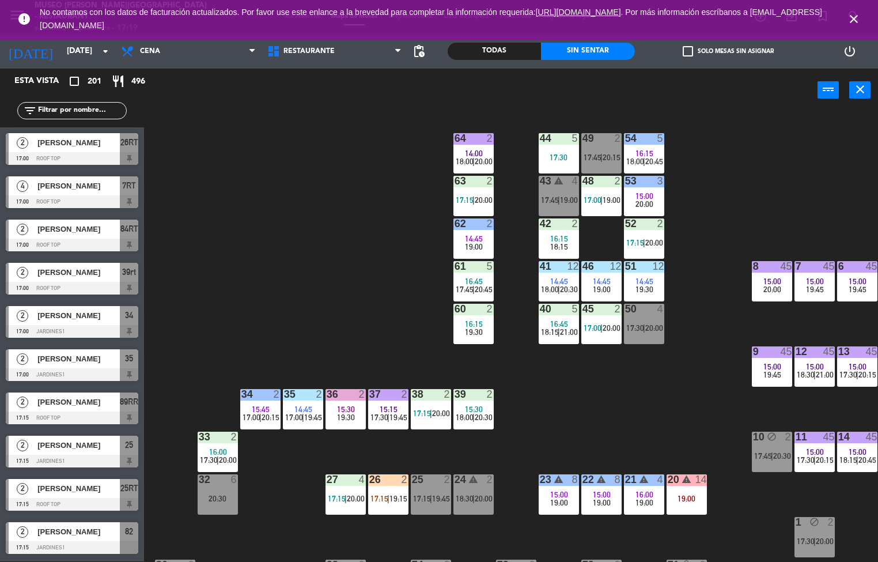
click at [554, 151] on div "44 5 17:30" at bounding box center [559, 153] width 40 height 40
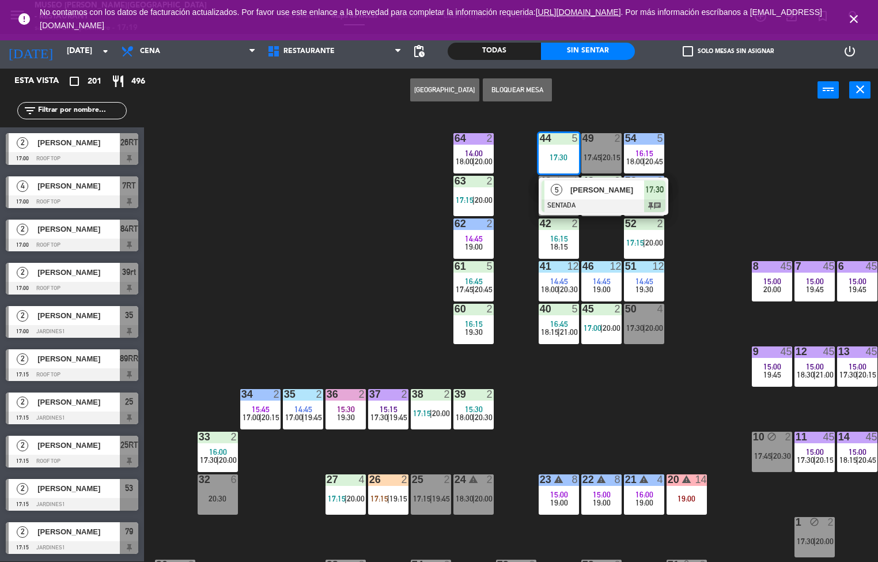
click at [606, 191] on span "[PERSON_NAME]" at bounding box center [607, 190] width 74 height 12
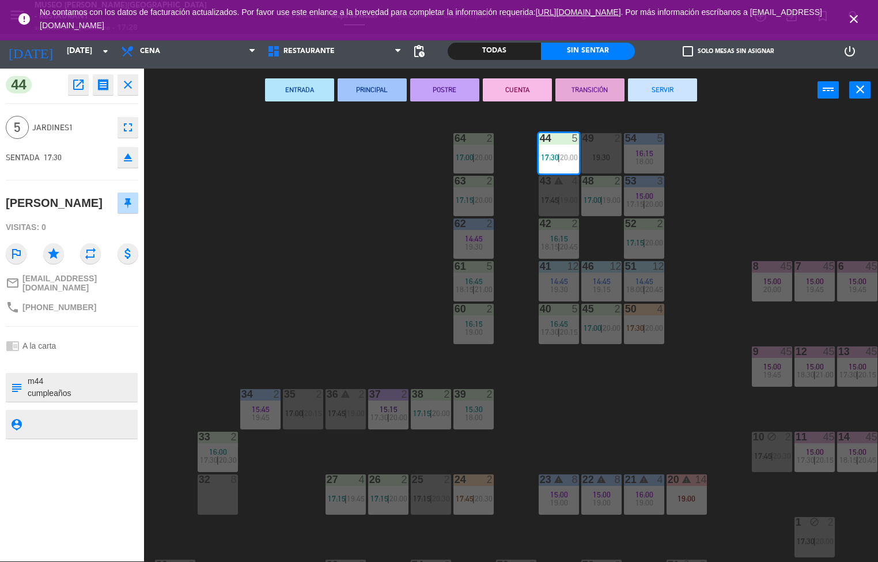
click at [626, 406] on div "44 5 17:30 | 20:00 49 2 19:30 54 5 16:15 18:00 64 2 17:00 | 20:00 48 2 17:00 | …" at bounding box center [516, 336] width 726 height 449
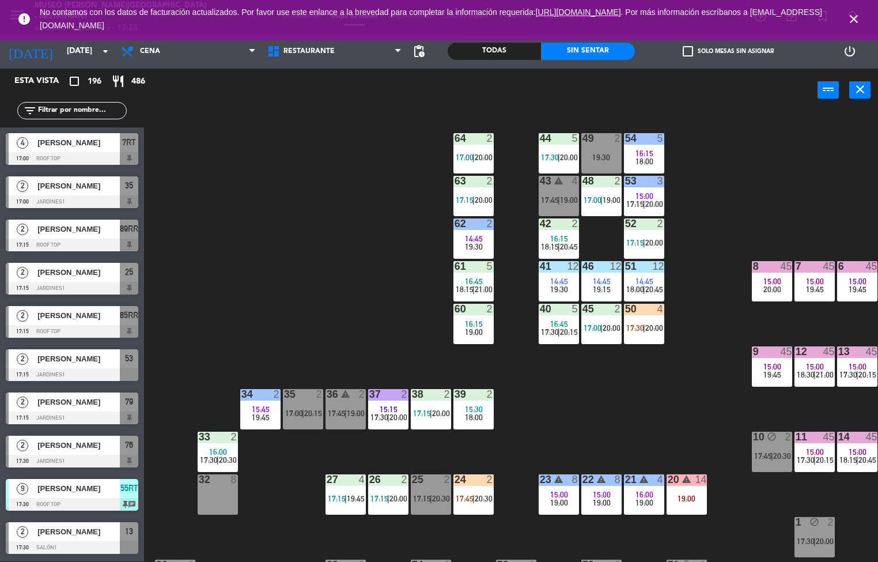
click at [567, 234] on span "16:15" at bounding box center [559, 238] width 18 height 9
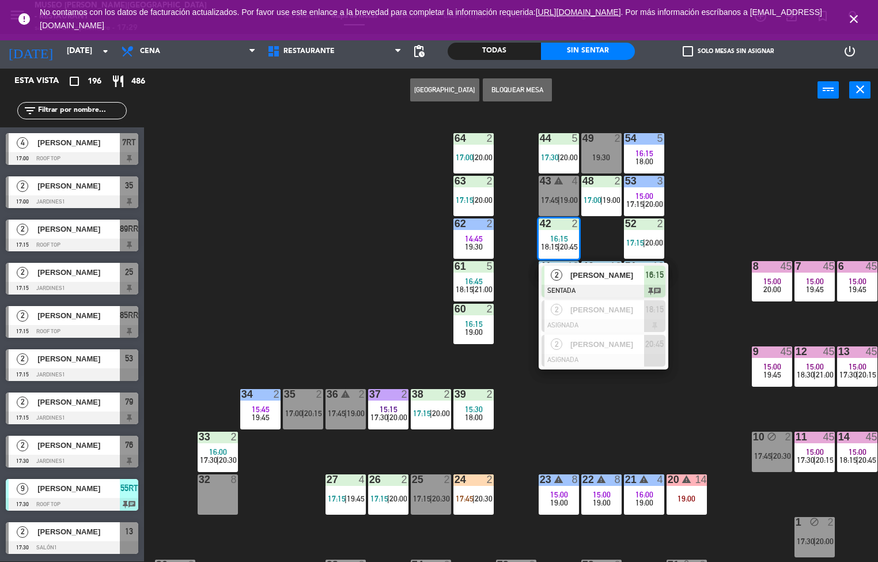
click at [609, 419] on div "44 5 17:30 | 20:00 49 2 19:30 54 5 16:15 18:00 64 2 17:00 | 20:00 48 2 17:00 | …" at bounding box center [516, 336] width 726 height 449
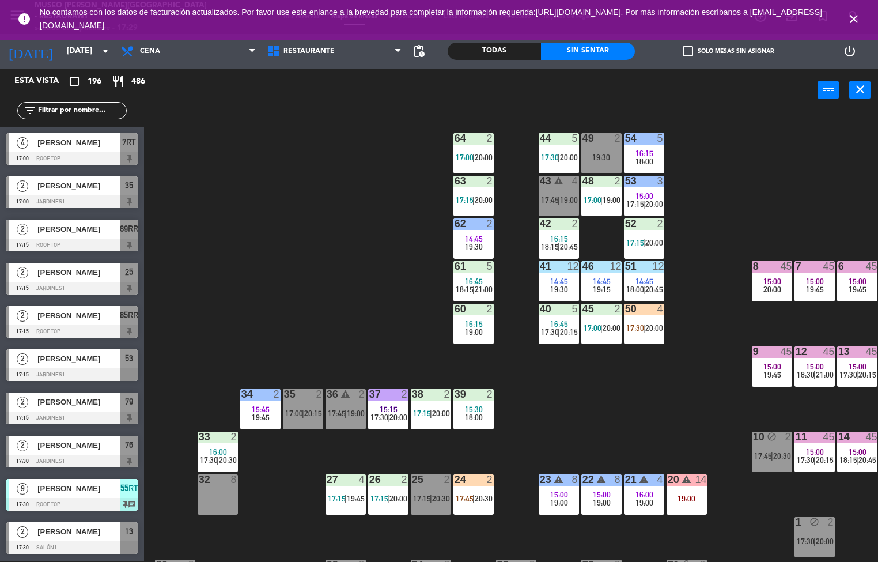
click at [628, 490] on div "16:00" at bounding box center [644, 494] width 40 height 8
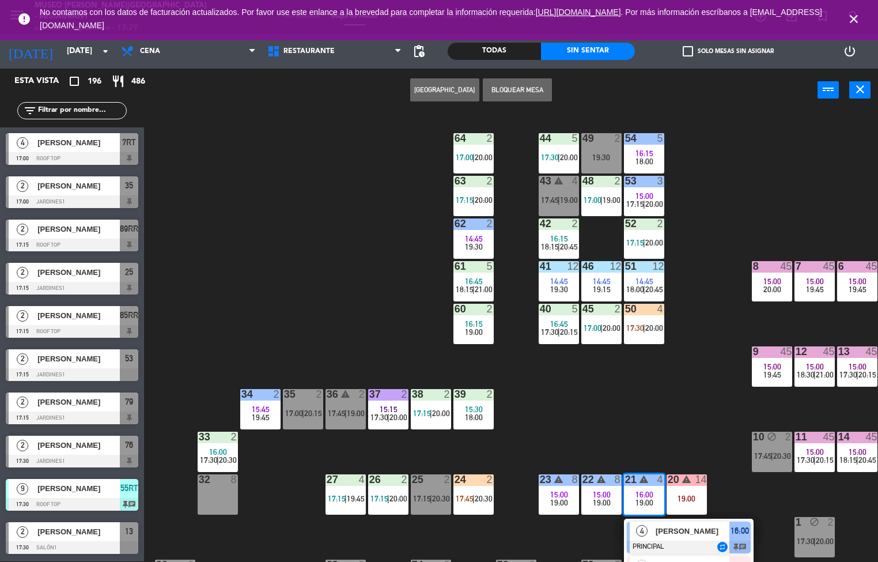
scroll to position [6, 0]
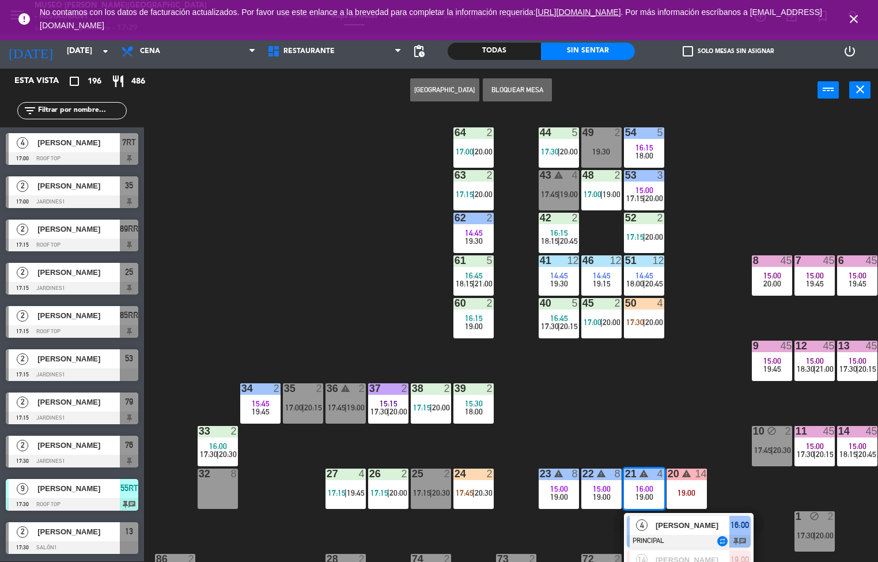
click at [773, 273] on span "15:00" at bounding box center [773, 275] width 18 height 9
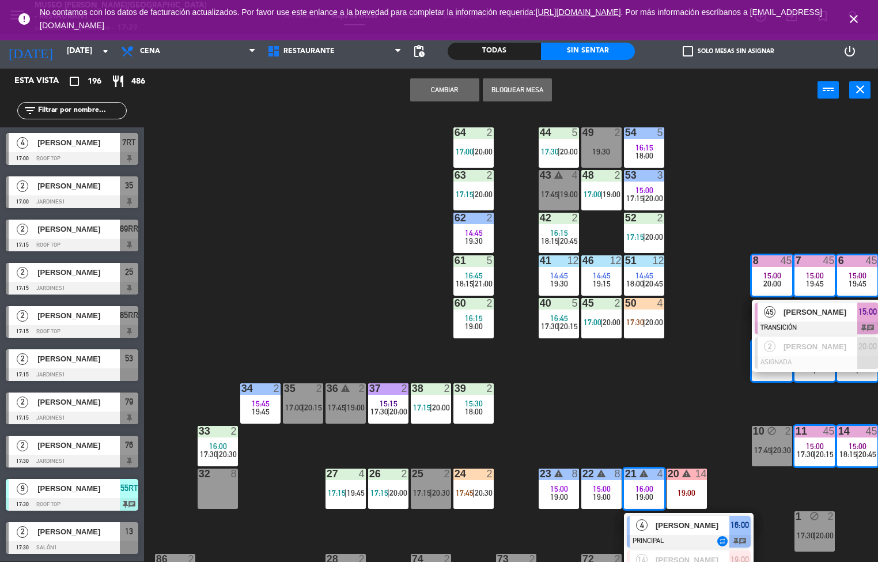
click at [832, 311] on span "[PERSON_NAME]" at bounding box center [821, 312] width 74 height 12
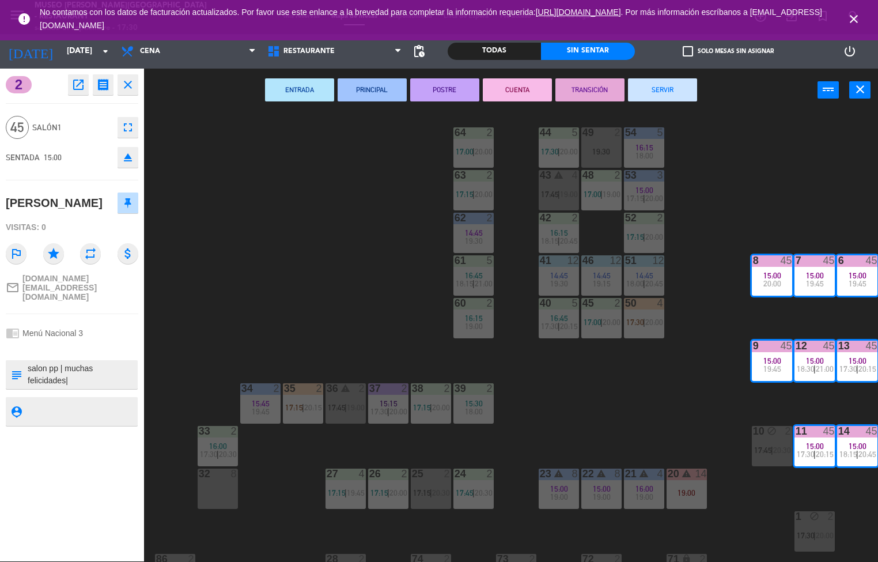
click at [749, 180] on div "44 5 17:30 | 20:00 49 2 19:30 54 5 16:15 18:00 64 2 17:00 | 20:00 48 2 17:00 | …" at bounding box center [516, 336] width 726 height 449
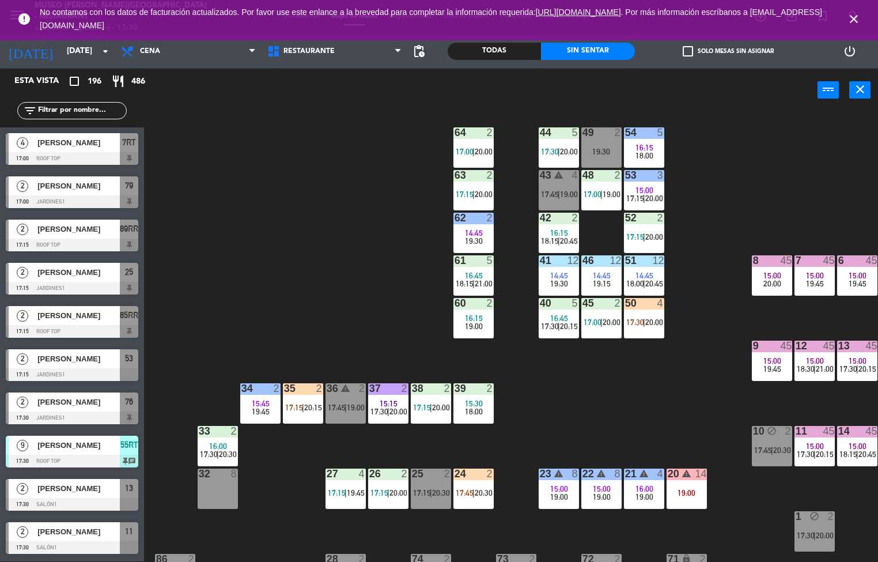
click at [626, 237] on span "17:15" at bounding box center [635, 236] width 18 height 9
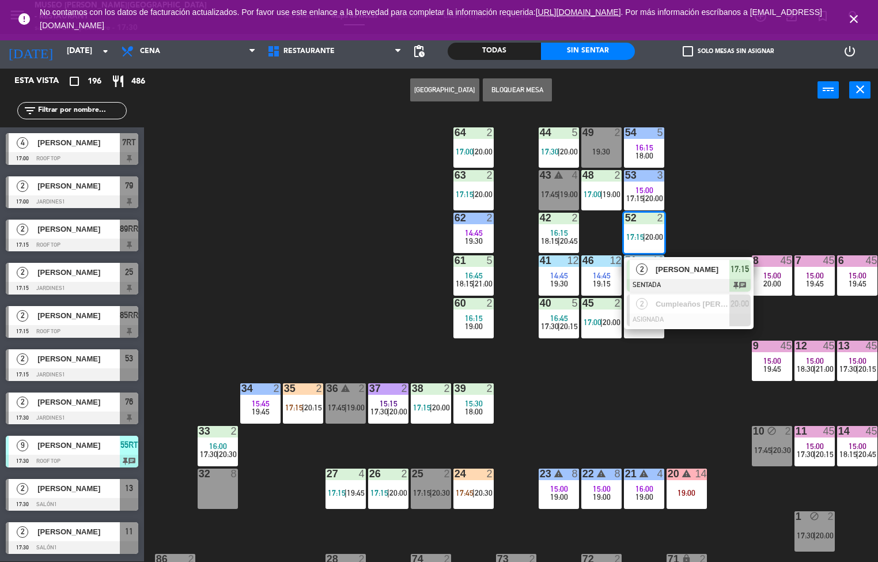
click at [643, 236] on span "17:15" at bounding box center [635, 236] width 18 height 9
click at [686, 272] on div "44 5 17:30 | 20:00 49 2 19:30 54 5 16:15 18:00 64 2 17:00 | 20:00 48 2 17:00 | …" at bounding box center [516, 336] width 726 height 449
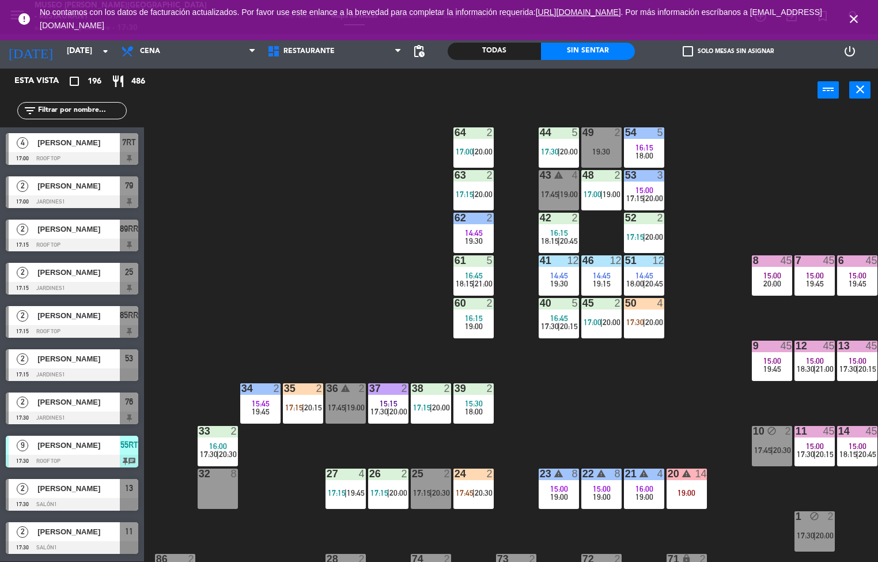
click at [650, 233] on span "20:00" at bounding box center [654, 236] width 18 height 9
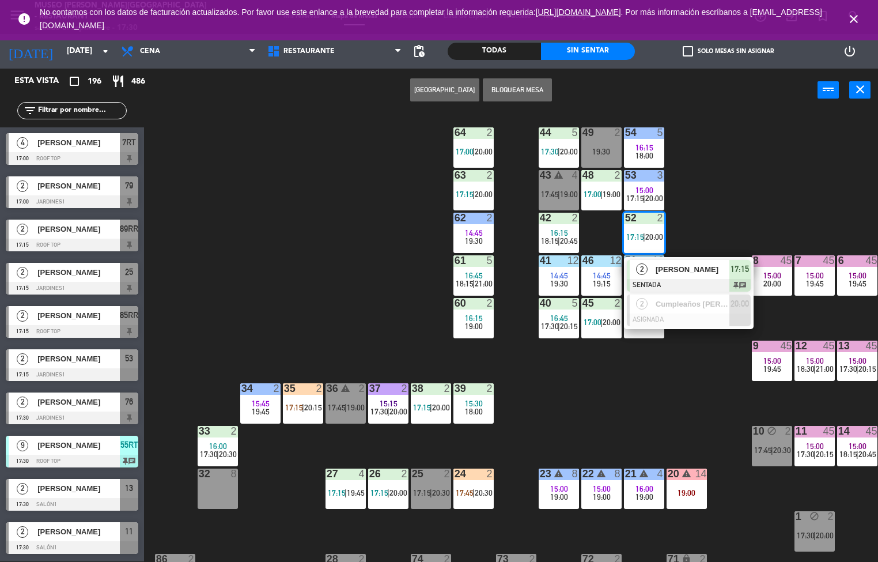
click at [676, 279] on div at bounding box center [689, 285] width 124 height 13
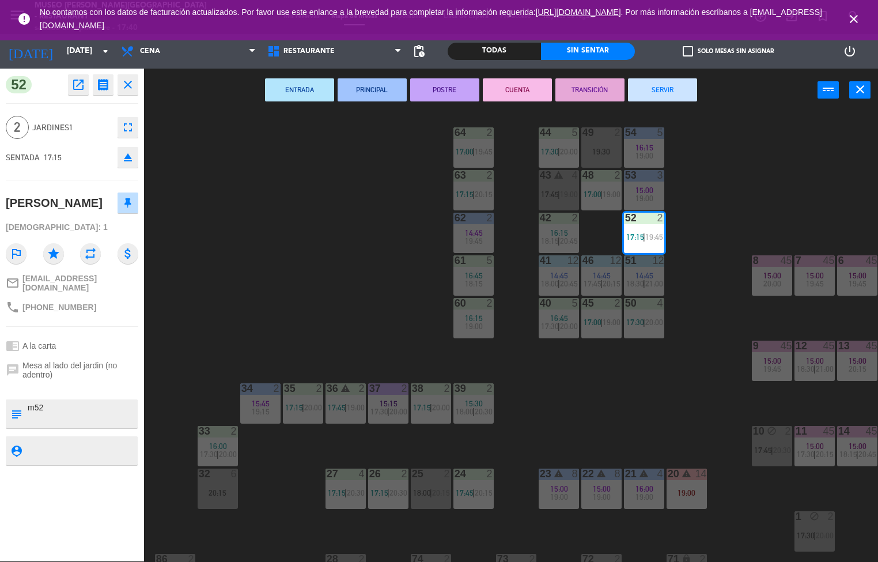
click at [504, 89] on button "CUENTA" at bounding box center [517, 89] width 69 height 23
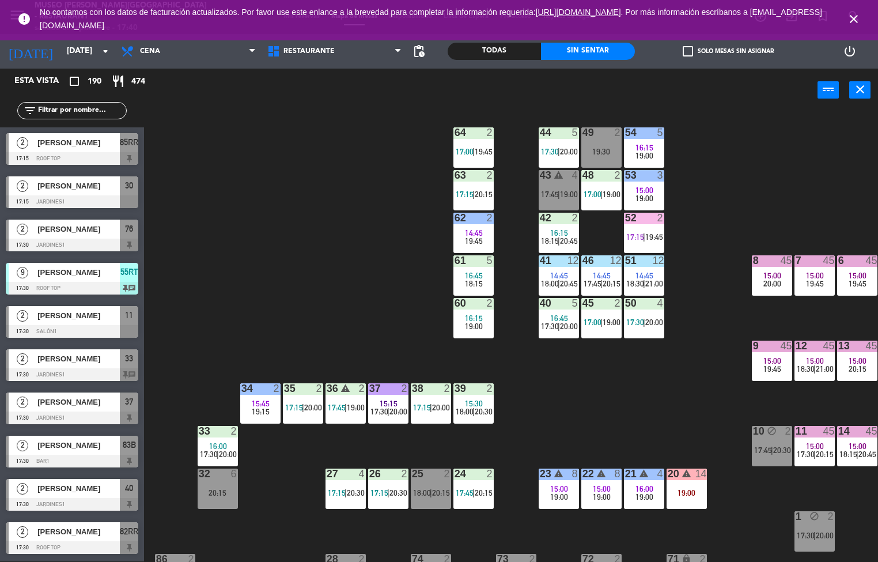
click at [552, 144] on div "44 5 17:30 | 20:00" at bounding box center [559, 147] width 40 height 40
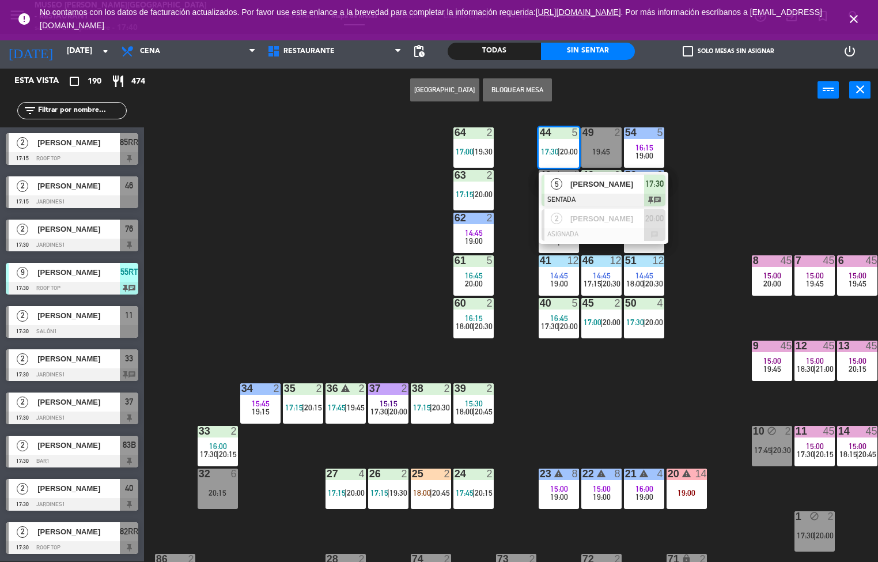
click at [728, 145] on div "44 5 17:30 | 20:00 5 [PERSON_NAME] SENTADA 17:30 chat 2 [PERSON_NAME] ASIGNADA …" at bounding box center [516, 336] width 726 height 449
click at [728, 146] on div "44 5 17:30 | 20:00 5 [PERSON_NAME] SENTADA 17:30 chat 2 [PERSON_NAME] ASIGNADA …" at bounding box center [516, 336] width 726 height 449
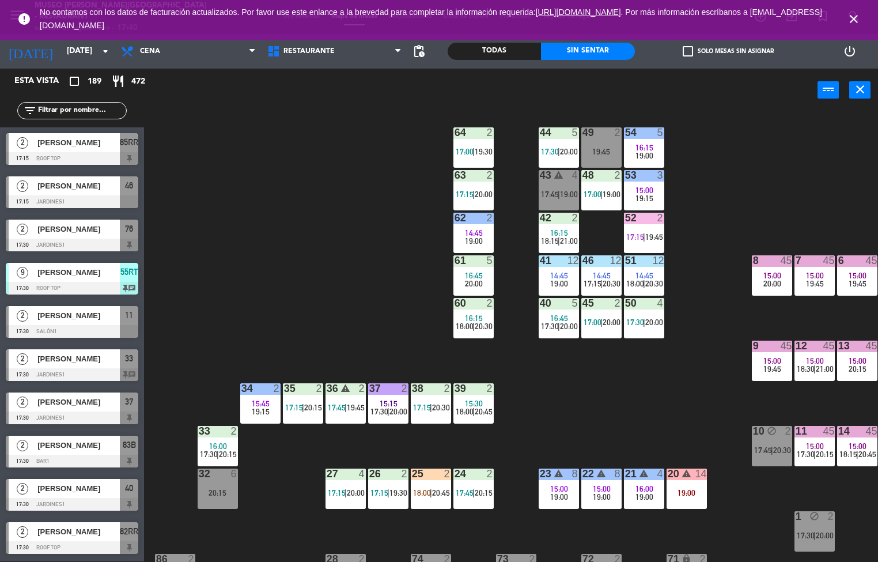
click at [474, 194] on span "|" at bounding box center [474, 194] width 2 height 9
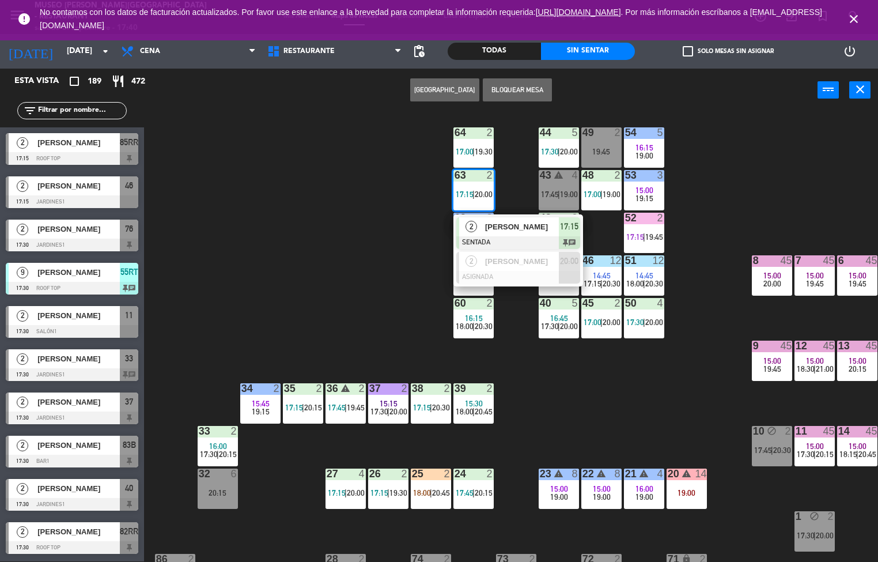
click at [523, 240] on div at bounding box center [518, 242] width 124 height 13
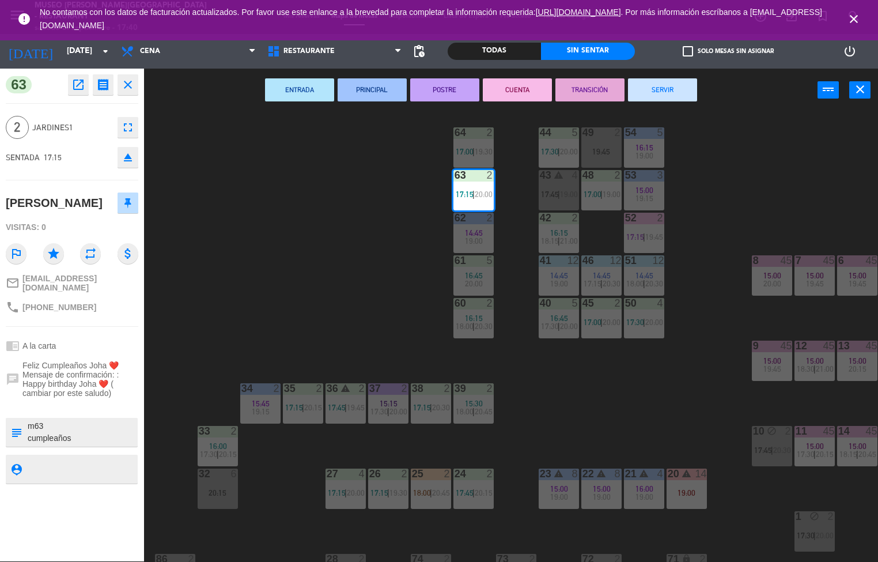
click at [368, 88] on button "PRINCIPAL" at bounding box center [372, 89] width 69 height 23
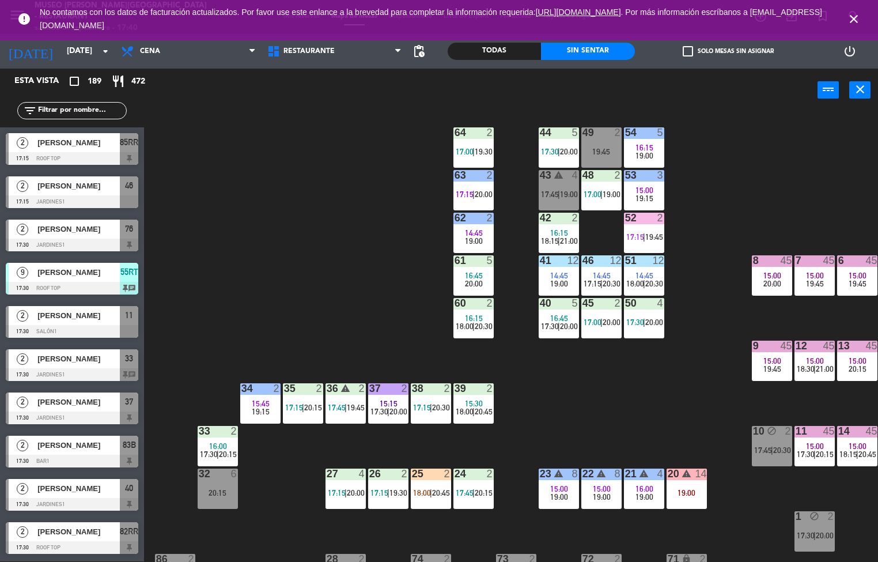
click at [476, 229] on span "14:45" at bounding box center [474, 232] width 18 height 9
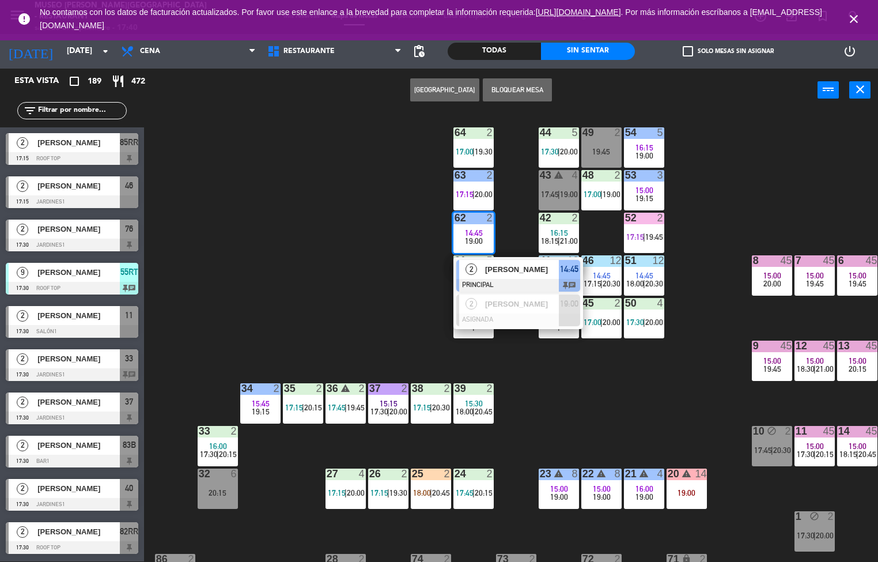
click at [509, 275] on span "[PERSON_NAME]" at bounding box center [522, 269] width 74 height 12
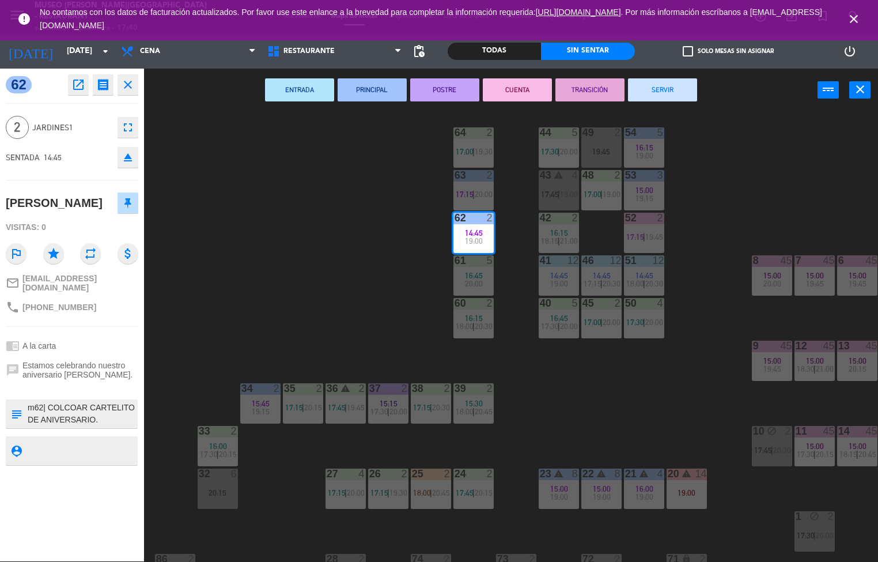
click at [453, 85] on button "POSTRE" at bounding box center [444, 89] width 69 height 23
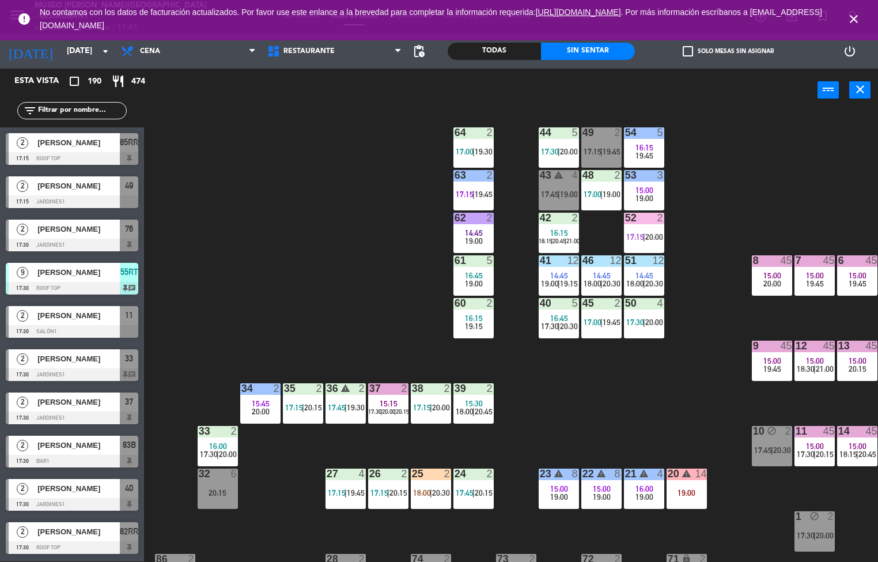
click at [550, 263] on div at bounding box center [558, 260] width 19 height 10
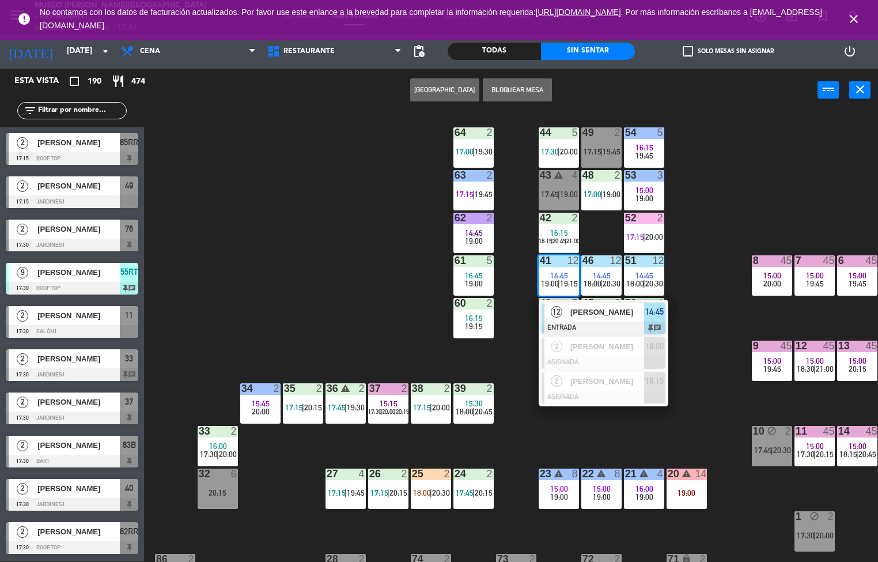
click at [569, 322] on div at bounding box center [604, 328] width 124 height 13
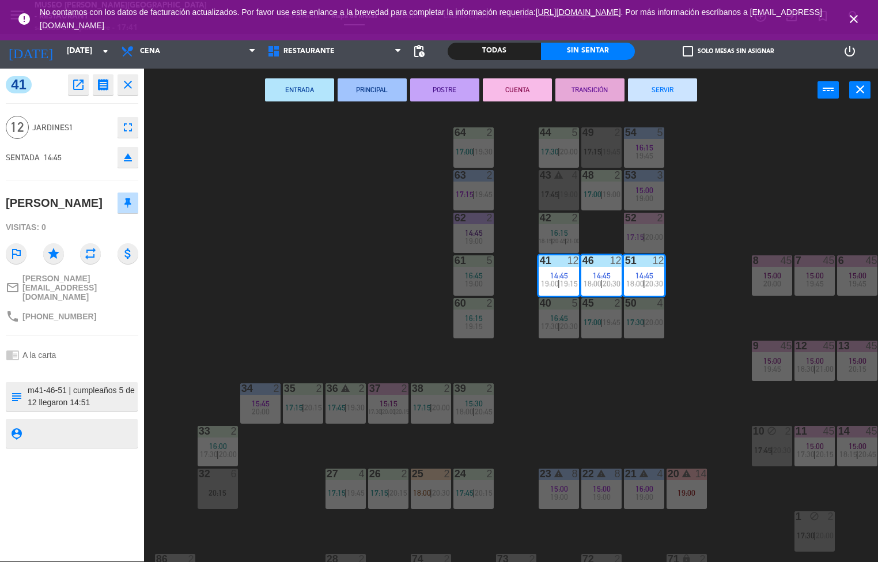
click at [432, 93] on button "POSTRE" at bounding box center [444, 89] width 69 height 23
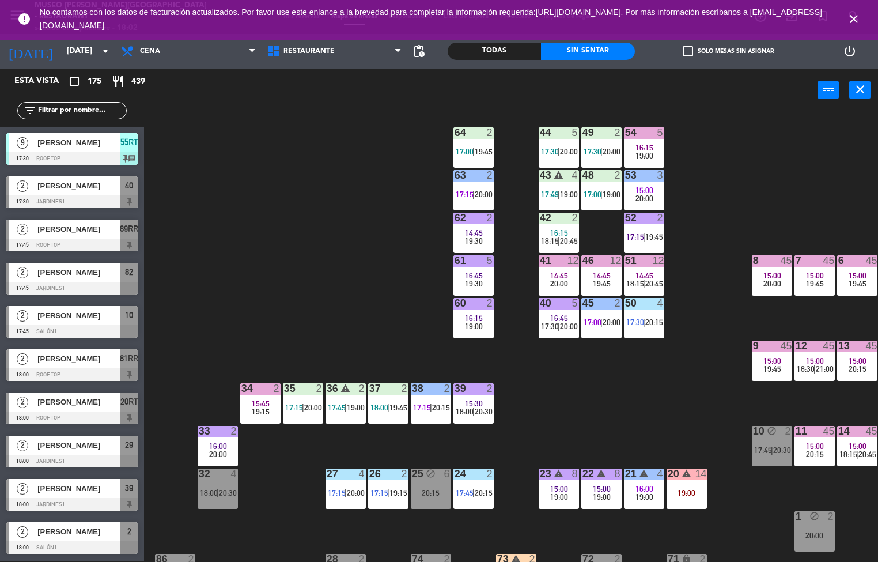
click at [626, 429] on div "44 5 17:30 | 20:00 49 2 17:30 | 20:00 54 5 16:15 19:00 64 2 17:00 | 19:45 48 2 …" at bounding box center [516, 336] width 726 height 449
click at [672, 432] on div "44 5 17:30 | 20:00 49 2 17:30 | 20:00 54 5 16:15 19:00 64 2 17:00 | 19:45 48 2 …" at bounding box center [516, 336] width 726 height 449
click at [700, 429] on div "44 5 17:30 | 20:00 49 2 17:30 | 20:00 54 5 16:15 19:00 64 2 17:00 | 19:45 48 2 …" at bounding box center [516, 336] width 726 height 449
click at [728, 429] on div "44 5 17:30 | 20:00 49 2 17:30 | 20:00 54 5 16:15 19:00 64 2 17:00 | 19:45 48 2 …" at bounding box center [516, 336] width 726 height 449
click at [754, 429] on div "10" at bounding box center [753, 431] width 1 height 10
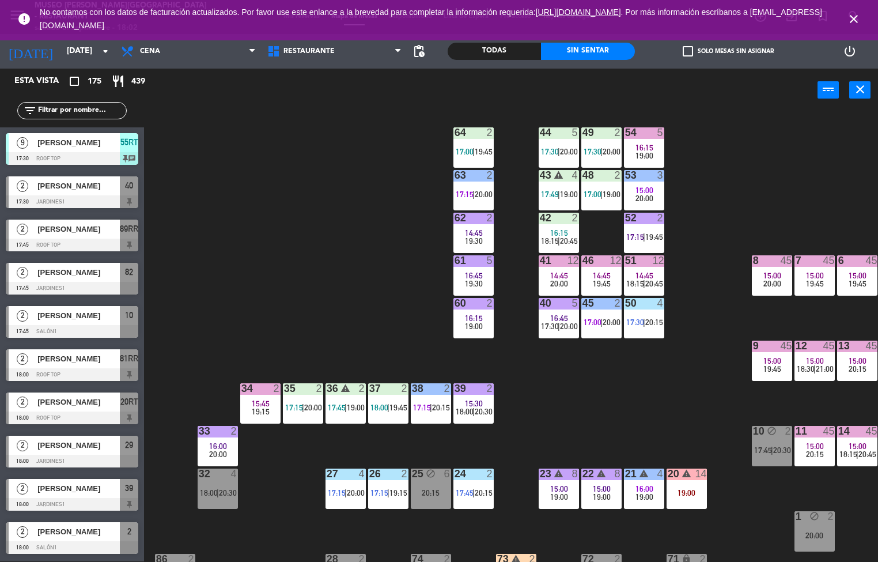
click at [754, 429] on div "10" at bounding box center [753, 431] width 1 height 10
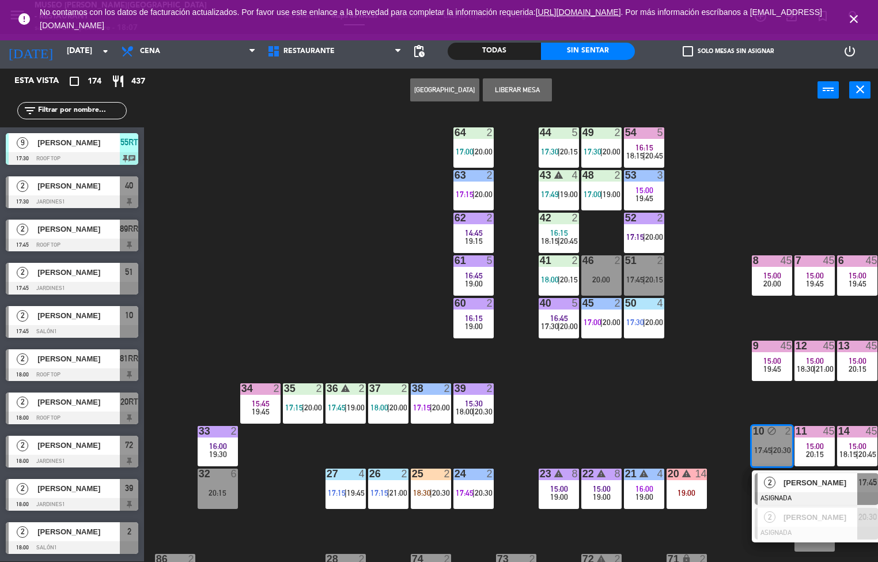
click at [604, 387] on div "44 5 17:30 | 20:15 49 2 17:30 | 20:00 54 5 16:15 18:15 | 20:45 64 2 17:00 | 20:…" at bounding box center [516, 336] width 726 height 449
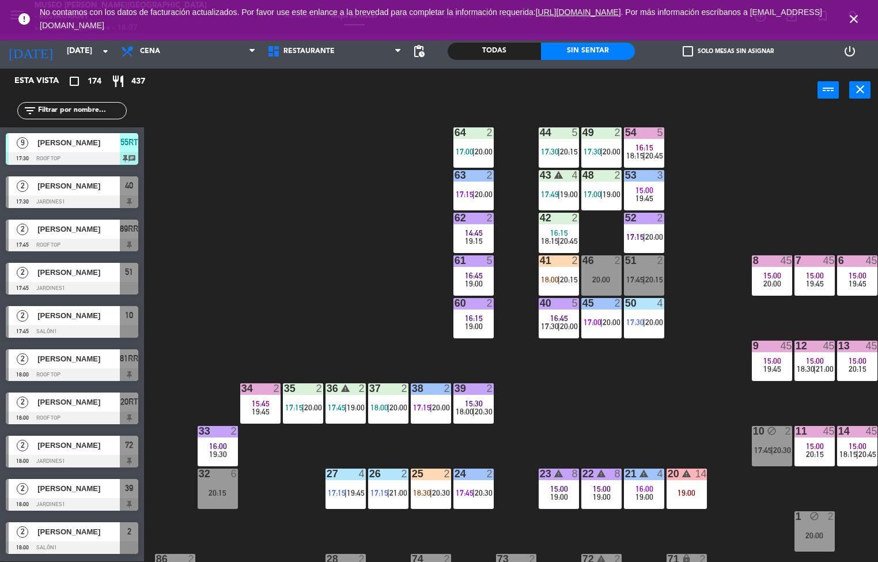
click at [568, 279] on span "20:15" at bounding box center [569, 279] width 18 height 9
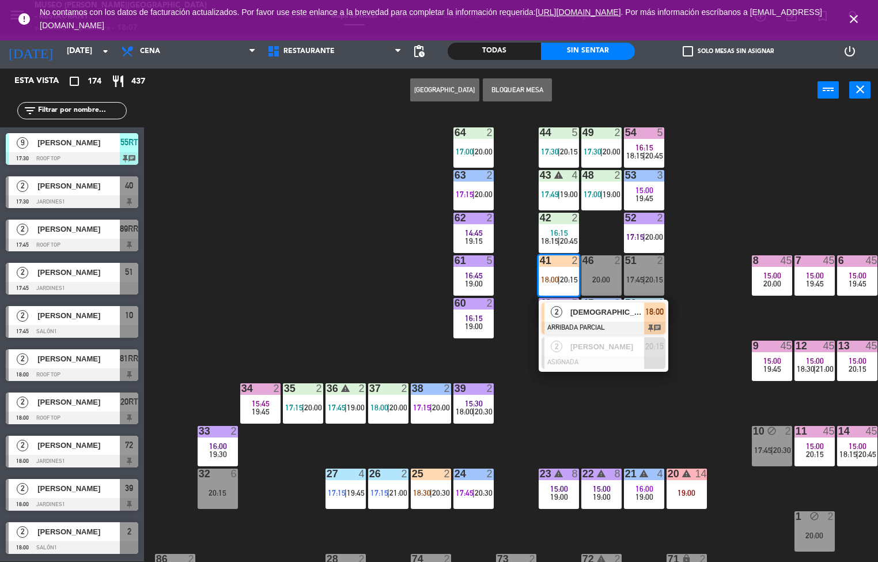
click at [609, 311] on span "[DEMOGRAPHIC_DATA][PERSON_NAME]" at bounding box center [607, 312] width 74 height 12
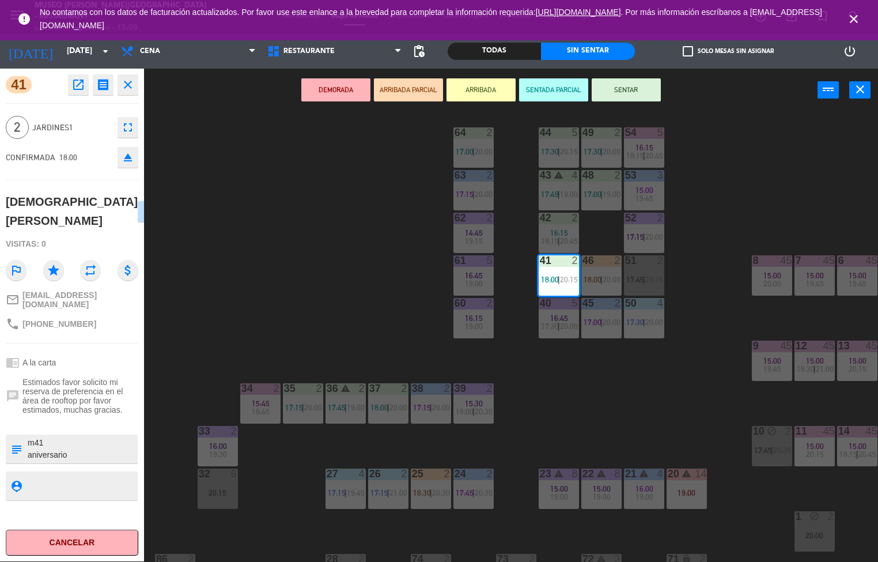
click at [128, 92] on button "close" at bounding box center [128, 84] width 21 height 21
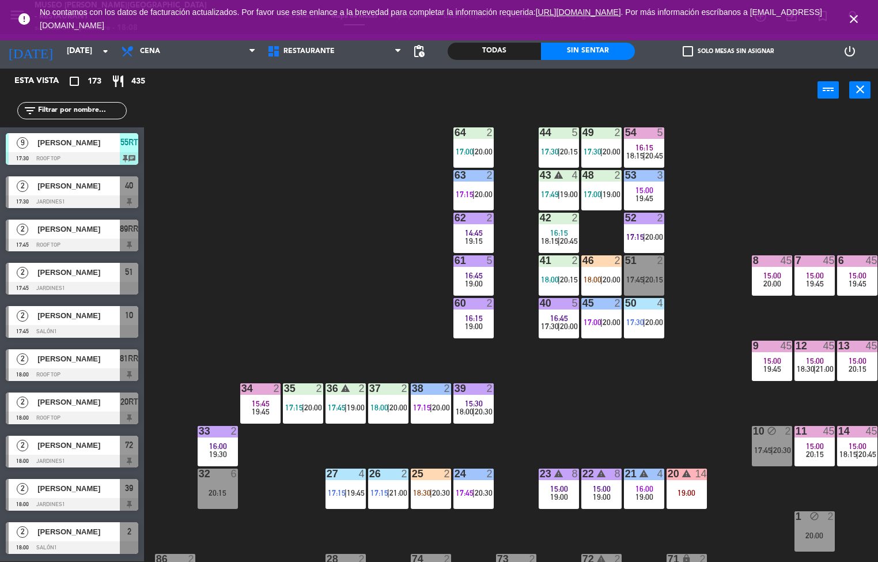
click at [131, 88] on div "Esta vista crop_square 173 restaurant 435 filter_list 9 [PERSON_NAME] 17:30 Roo…" at bounding box center [72, 315] width 144 height 493
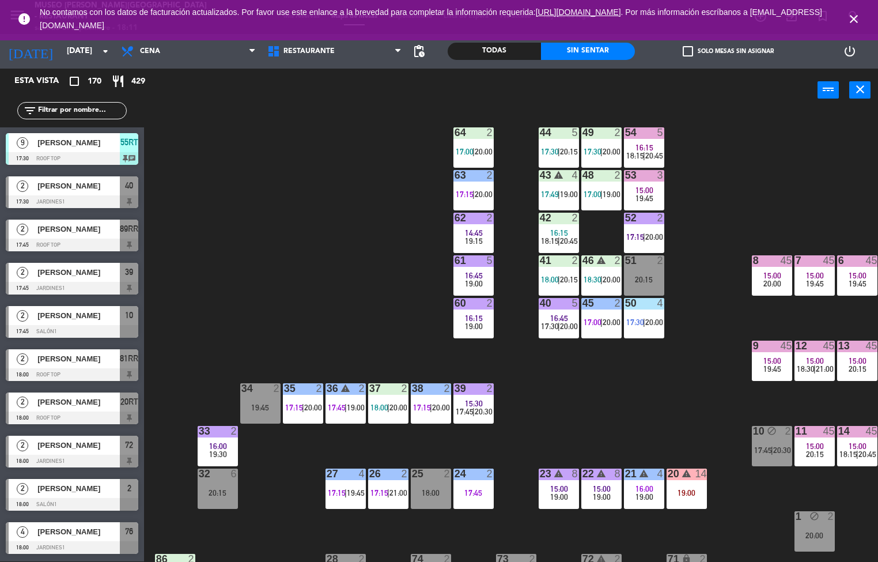
click at [592, 405] on div "44 5 17:30 | 20:15 49 2 17:30 | 20:00 54 5 16:15 18:15 | 20:45 64 2 17:00 | 20:…" at bounding box center [516, 336] width 726 height 449
click at [595, 277] on span "18:30" at bounding box center [593, 279] width 18 height 9
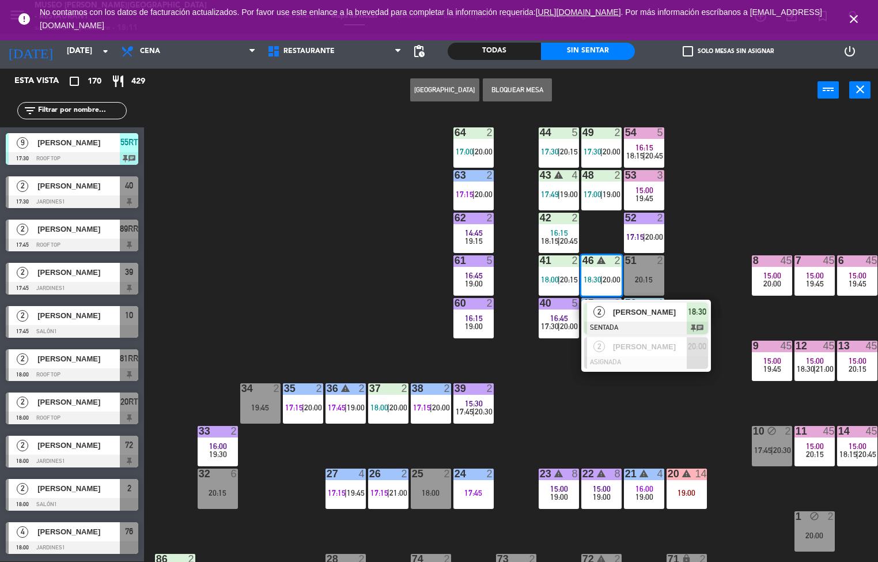
click at [677, 315] on span "[PERSON_NAME]" at bounding box center [650, 312] width 74 height 12
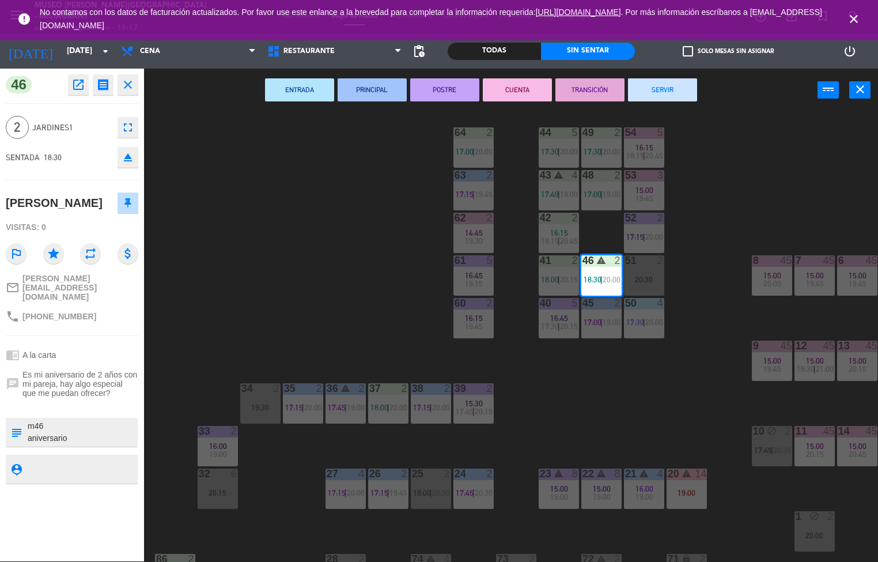
click at [632, 398] on div "44 5 17:30 | 20:00 49 2 17:30 | 20:00 54 5 16:15 18:15 | 20:45 64 2 17:00 | 20:…" at bounding box center [516, 336] width 726 height 449
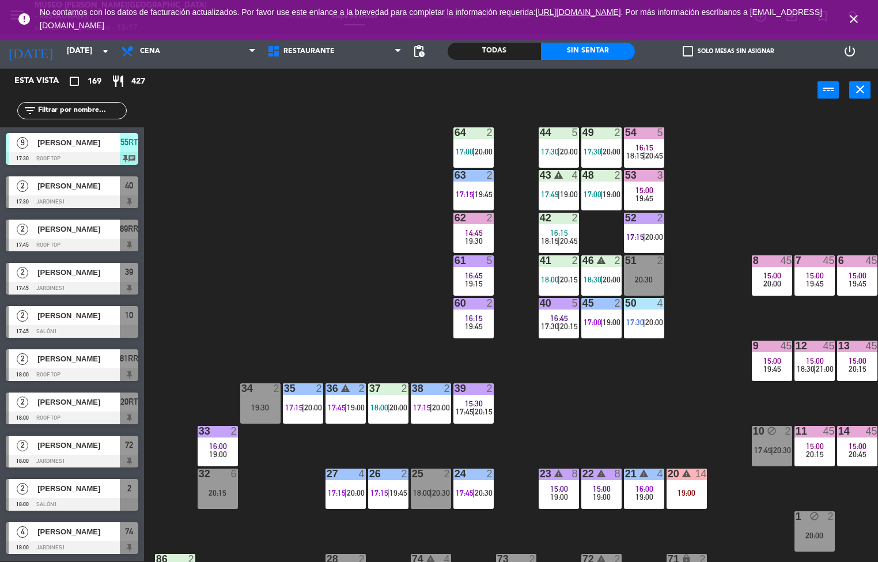
click at [597, 149] on span "17:30" at bounding box center [593, 151] width 18 height 9
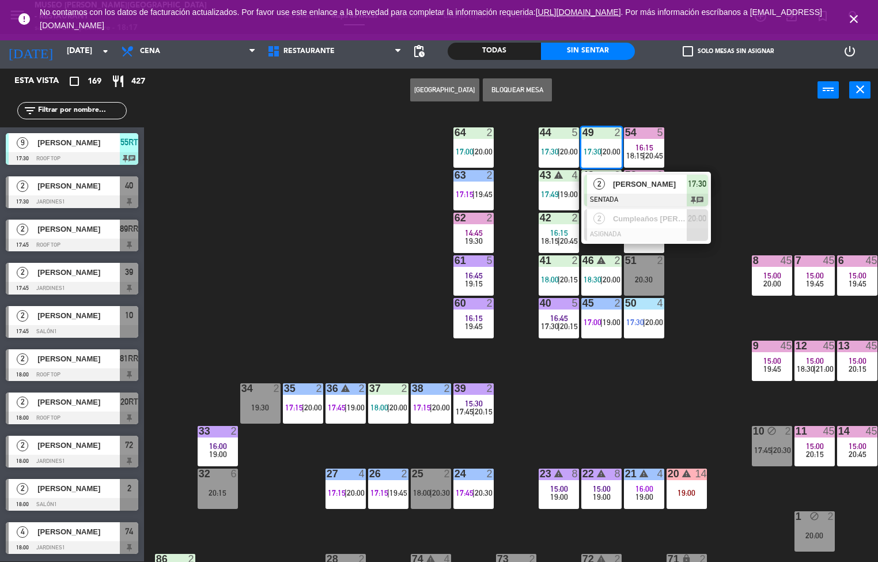
click at [648, 184] on span "[PERSON_NAME]" at bounding box center [650, 184] width 74 height 12
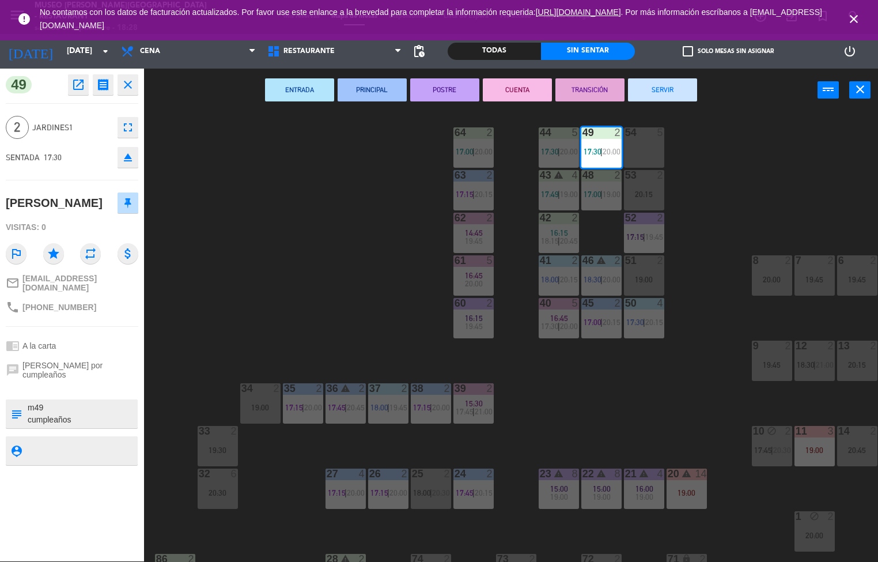
click at [602, 387] on div "44 5 17:30 | 20:00 49 2 17:30 | 20:00 54 5 64 2 17:00 | 20:00 48 2 17:00 | 19:0…" at bounding box center [516, 336] width 726 height 449
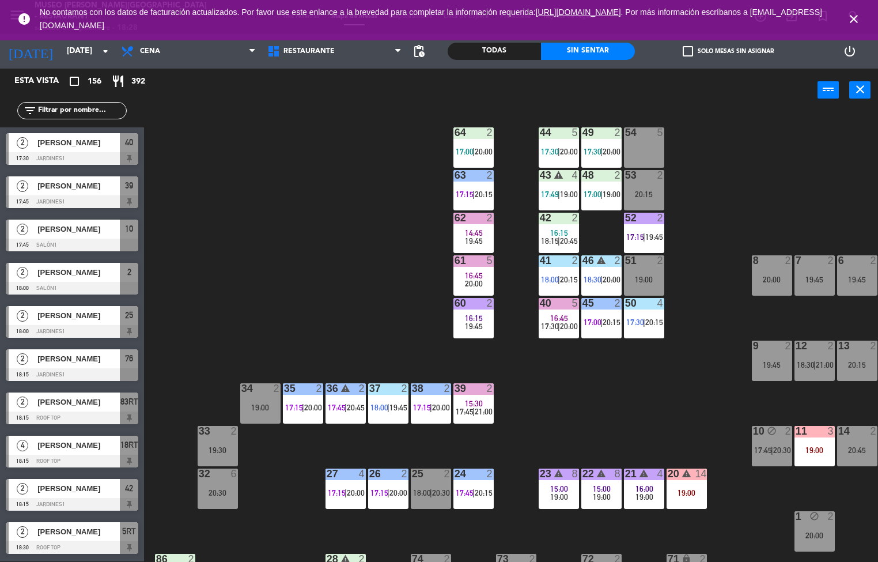
click at [640, 233] on span "17:15" at bounding box center [635, 236] width 18 height 9
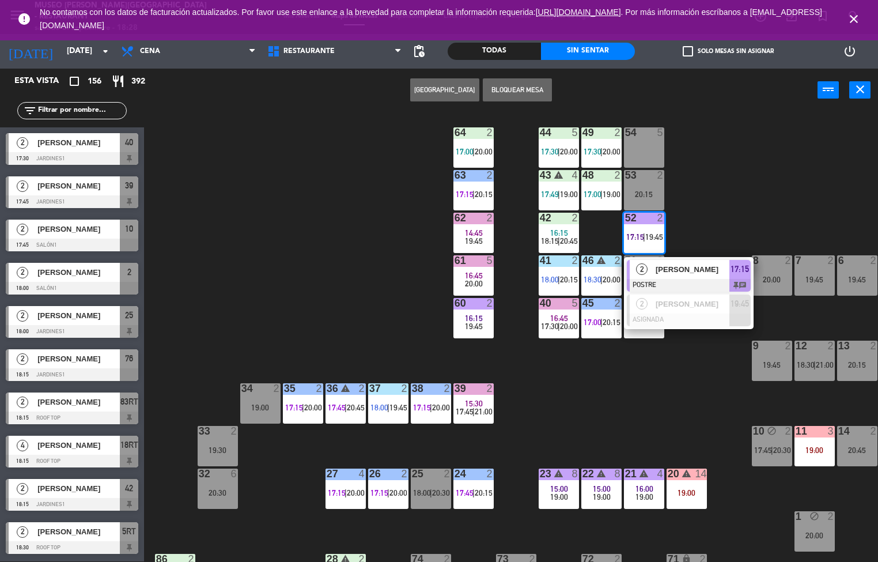
click at [696, 265] on span "[PERSON_NAME]" at bounding box center [693, 269] width 74 height 12
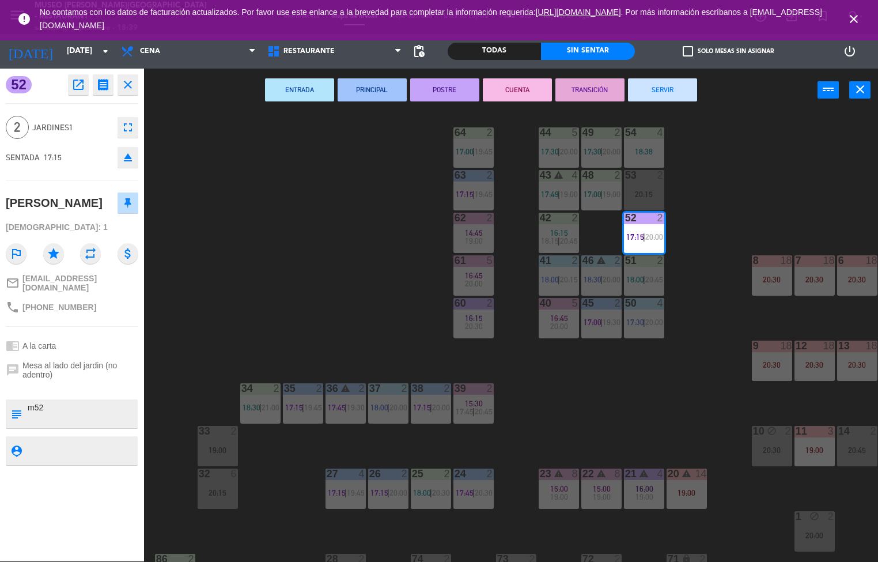
click at [127, 78] on icon "close" at bounding box center [128, 85] width 14 height 14
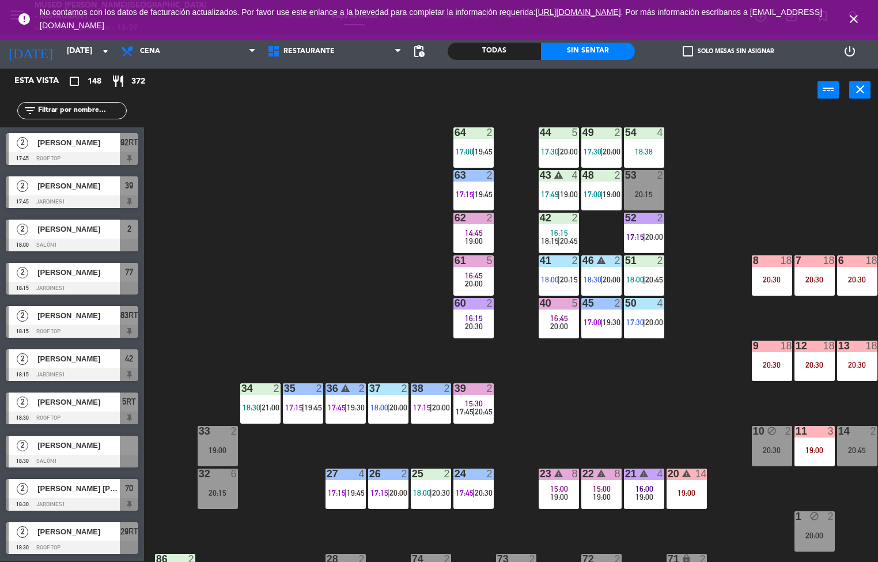
click at [851, 24] on icon "close" at bounding box center [854, 19] width 14 height 14
